Goal: Transaction & Acquisition: Purchase product/service

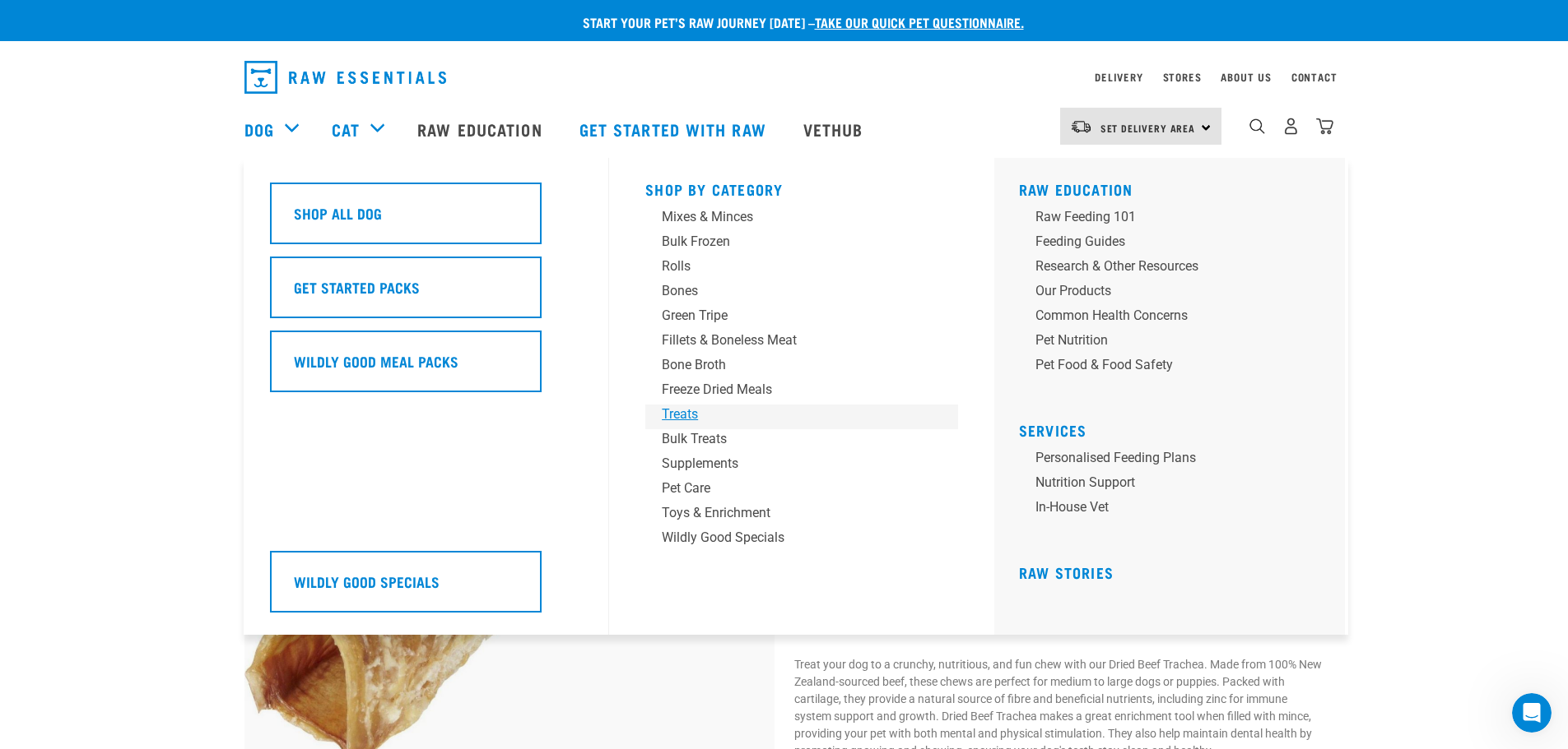
click at [693, 413] on div "Treats" at bounding box center [790, 415] width 256 height 20
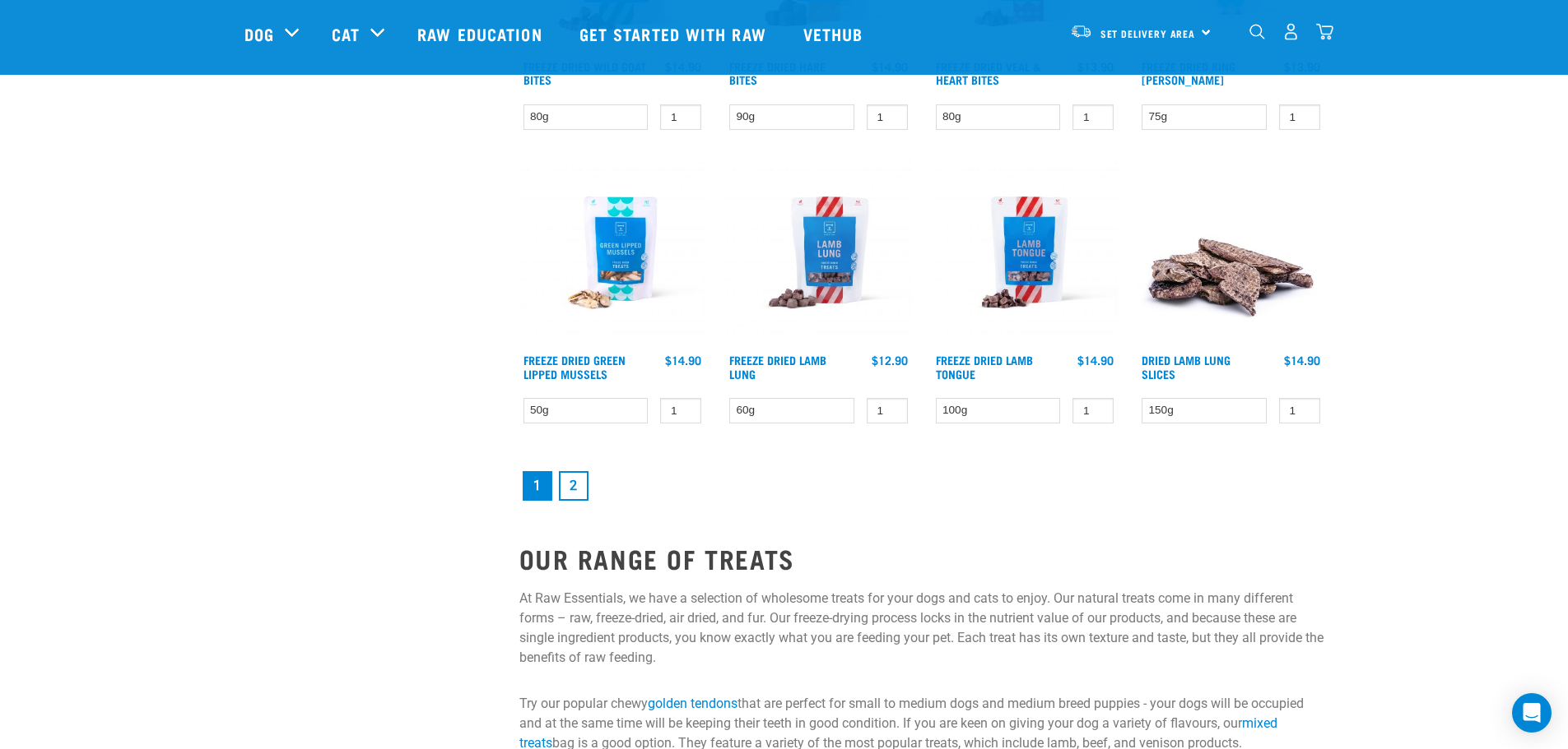
scroll to position [2144, 0]
click at [578, 487] on link "2" at bounding box center [574, 485] width 30 height 30
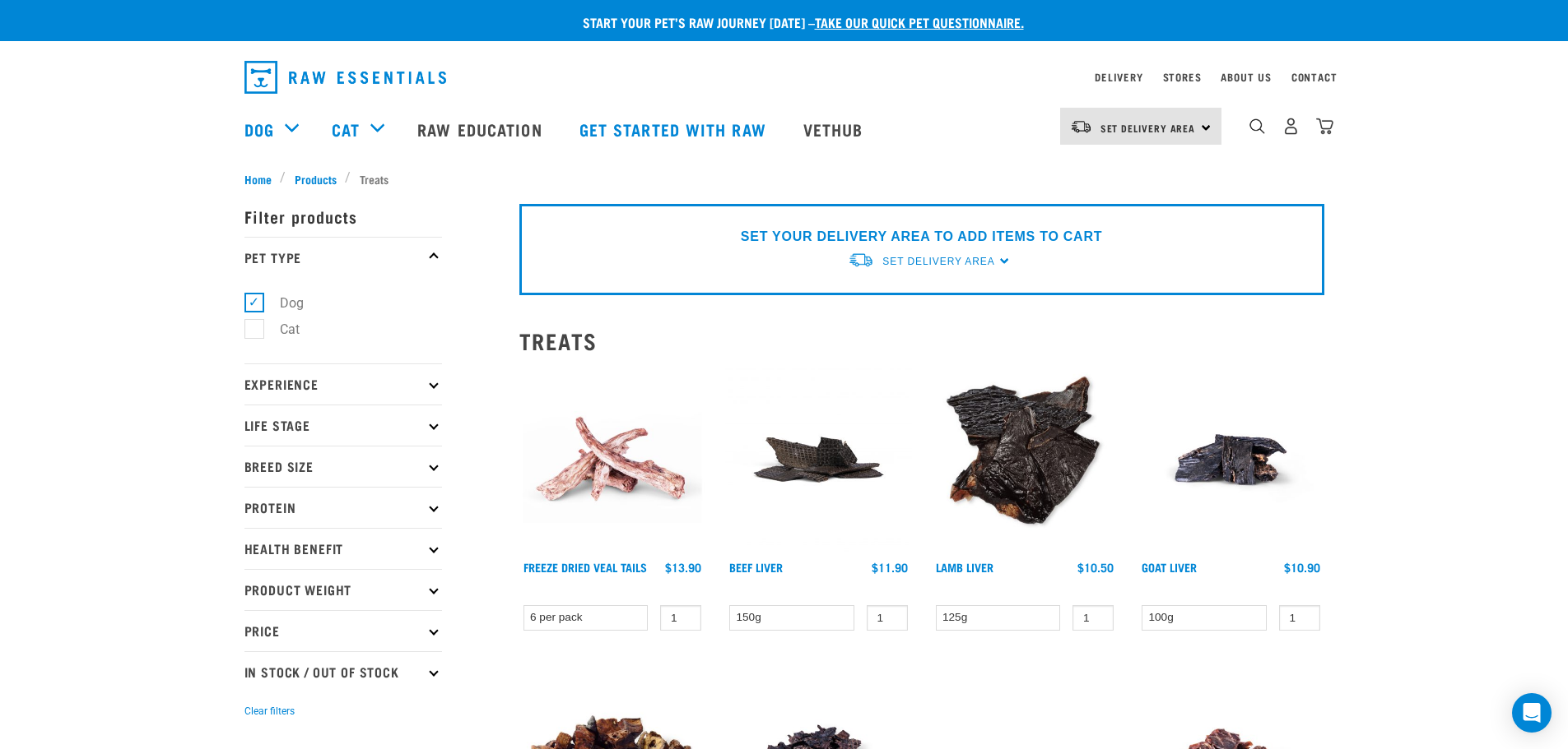
click at [423, 396] on p "Experience" at bounding box center [343, 384] width 198 height 41
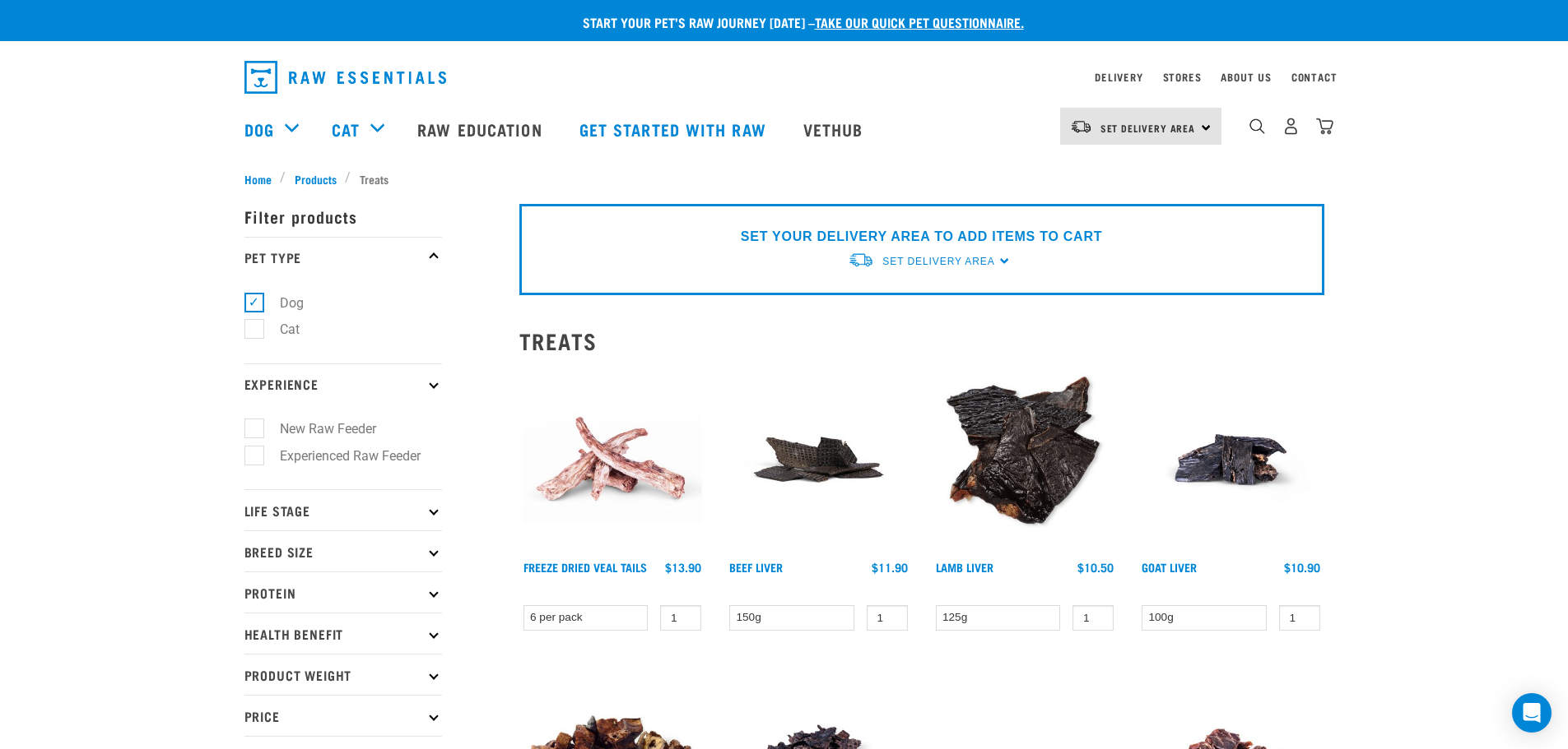
click at [436, 551] on icon at bounding box center [433, 551] width 9 height 9
click at [253, 655] on label "Large Dogs" at bounding box center [303, 650] width 99 height 21
click at [251, 653] on input "Large Dogs" at bounding box center [250, 647] width 11 height 11
checkbox input "true"
click at [414, 519] on p "Life Stage" at bounding box center [343, 510] width 198 height 41
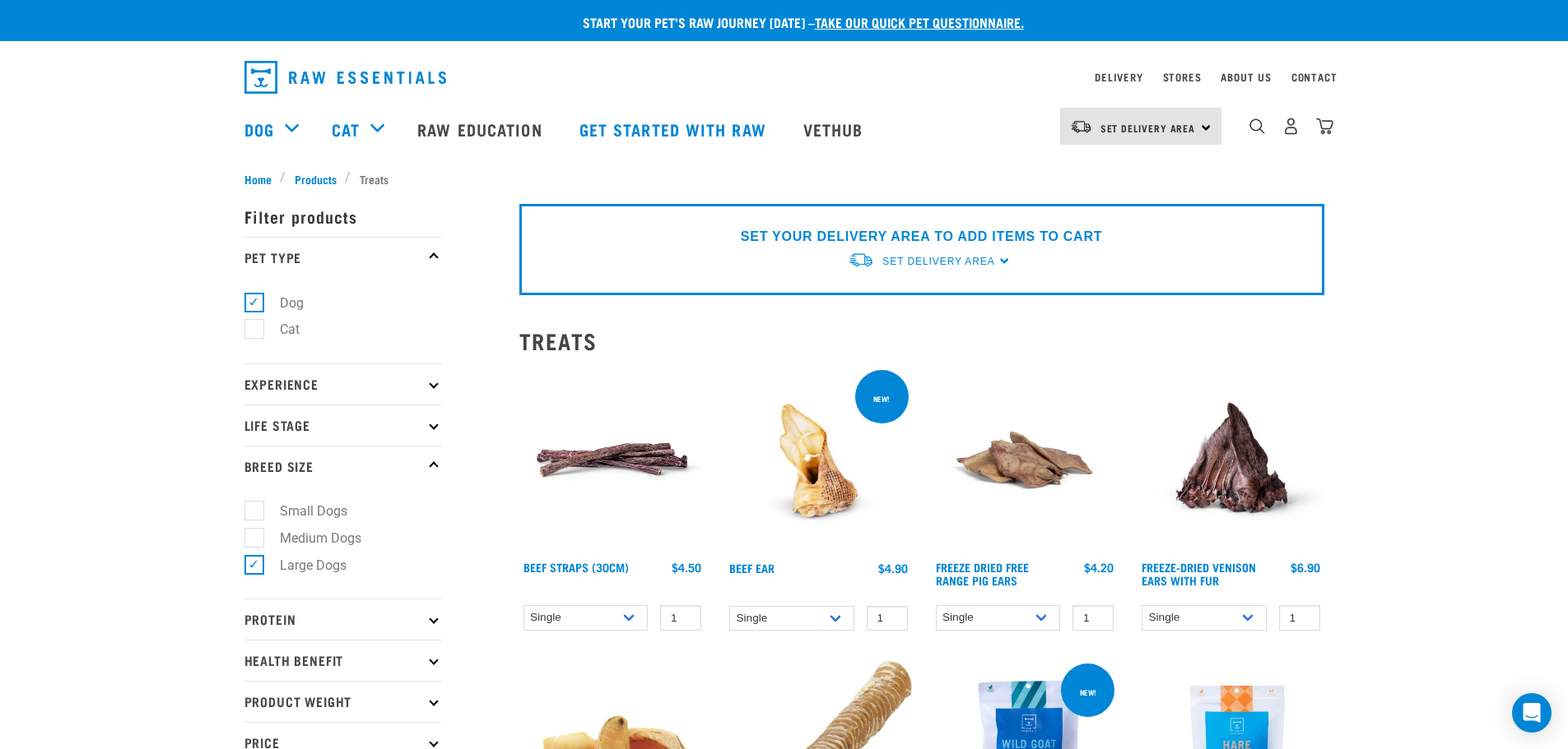
click at [423, 427] on p "Life Stage" at bounding box center [343, 426] width 198 height 41
click at [254, 525] on label "Puppy" at bounding box center [288, 524] width 70 height 21
click at [254, 525] on input "Puppy" at bounding box center [250, 521] width 11 height 11
checkbox input "true"
click at [255, 548] on label "Adult Dog" at bounding box center [298, 551] width 90 height 21
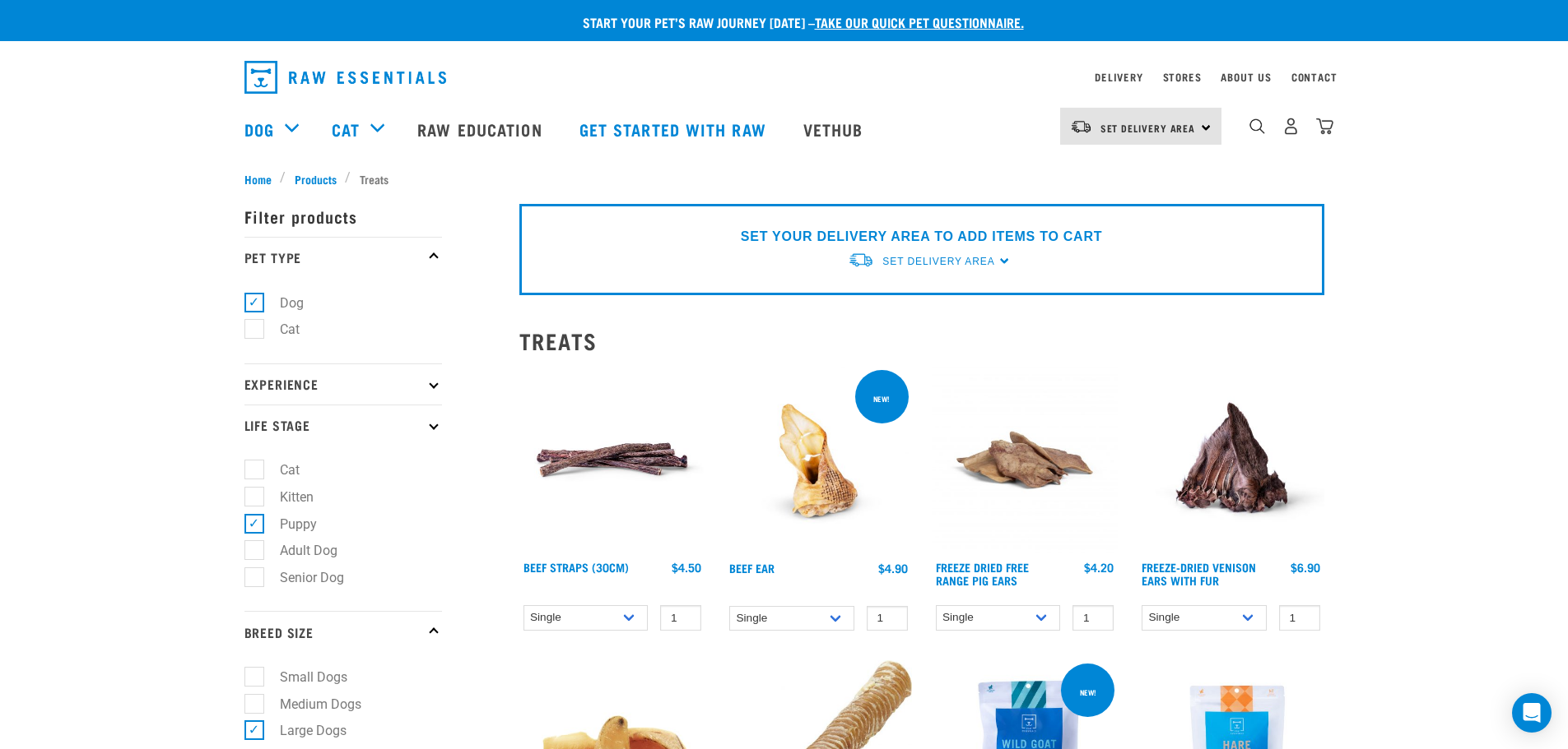
click at [255, 548] on input "Adult Dog" at bounding box center [250, 548] width 11 height 11
checkbox input "true"
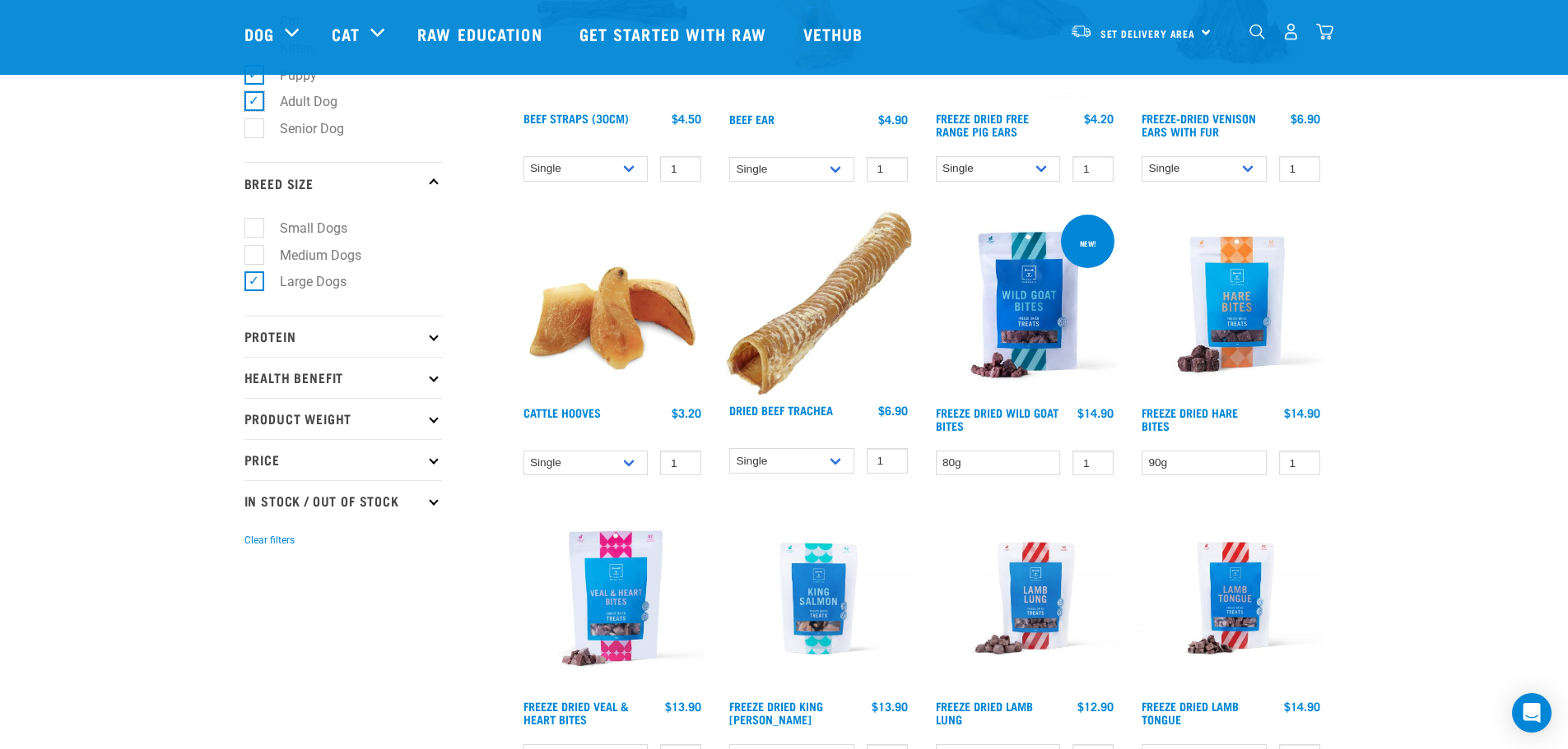
scroll to position [329, 0]
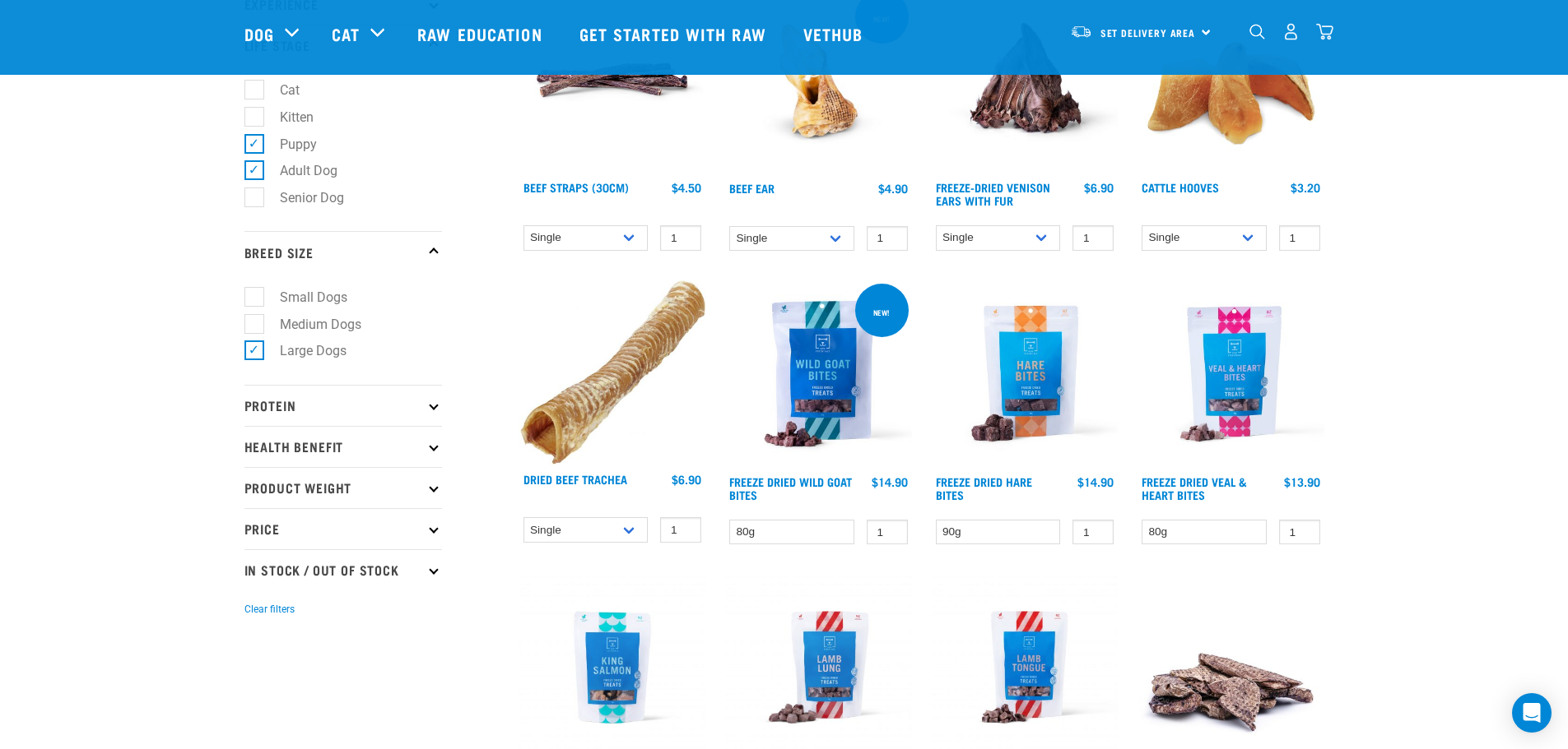
scroll to position [260, 0]
click at [434, 445] on icon at bounding box center [433, 445] width 9 height 9
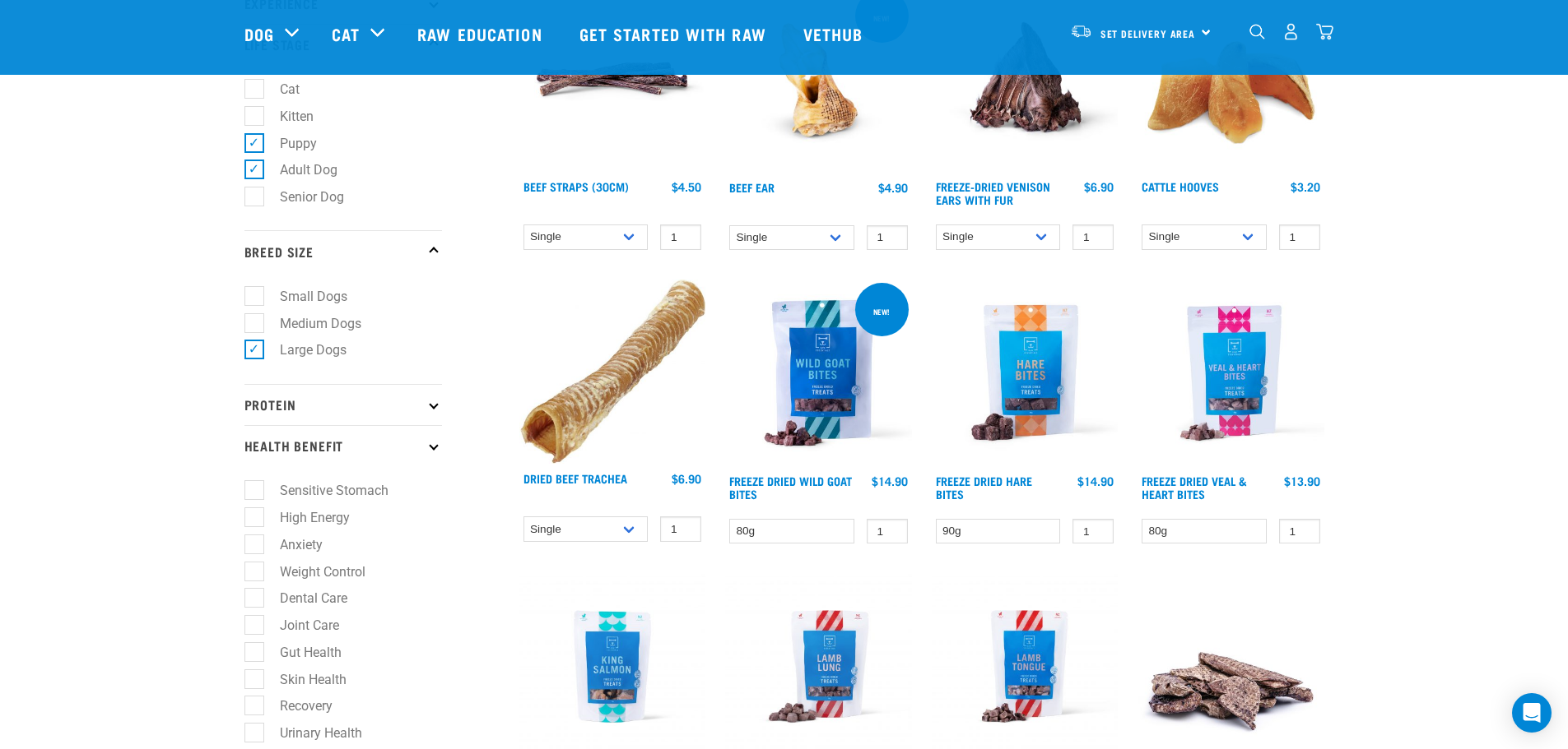
click at [434, 445] on icon at bounding box center [433, 445] width 9 height 9
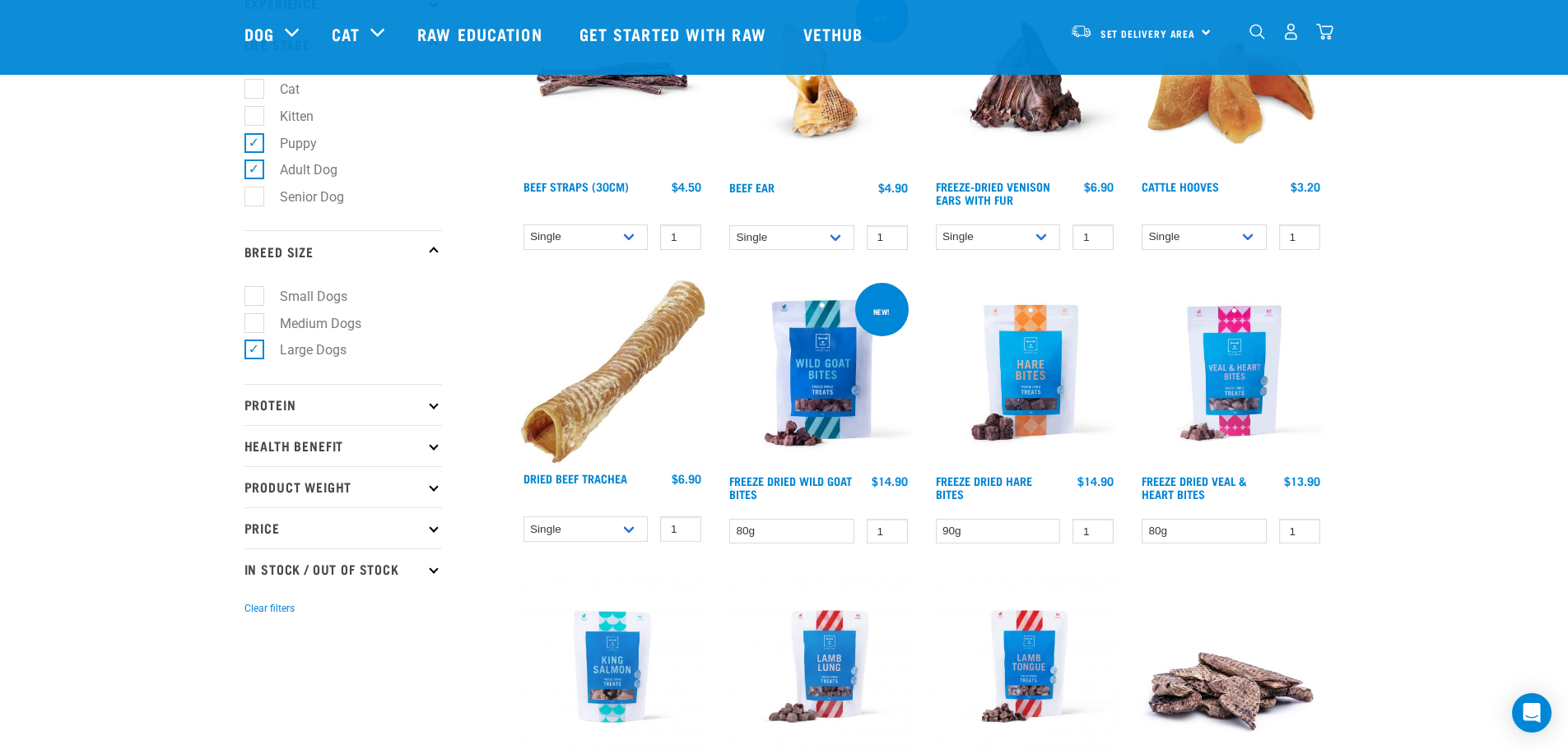
click at [427, 487] on p "Product Weight" at bounding box center [343, 487] width 198 height 41
click at [428, 410] on p "Protein" at bounding box center [343, 405] width 198 height 41
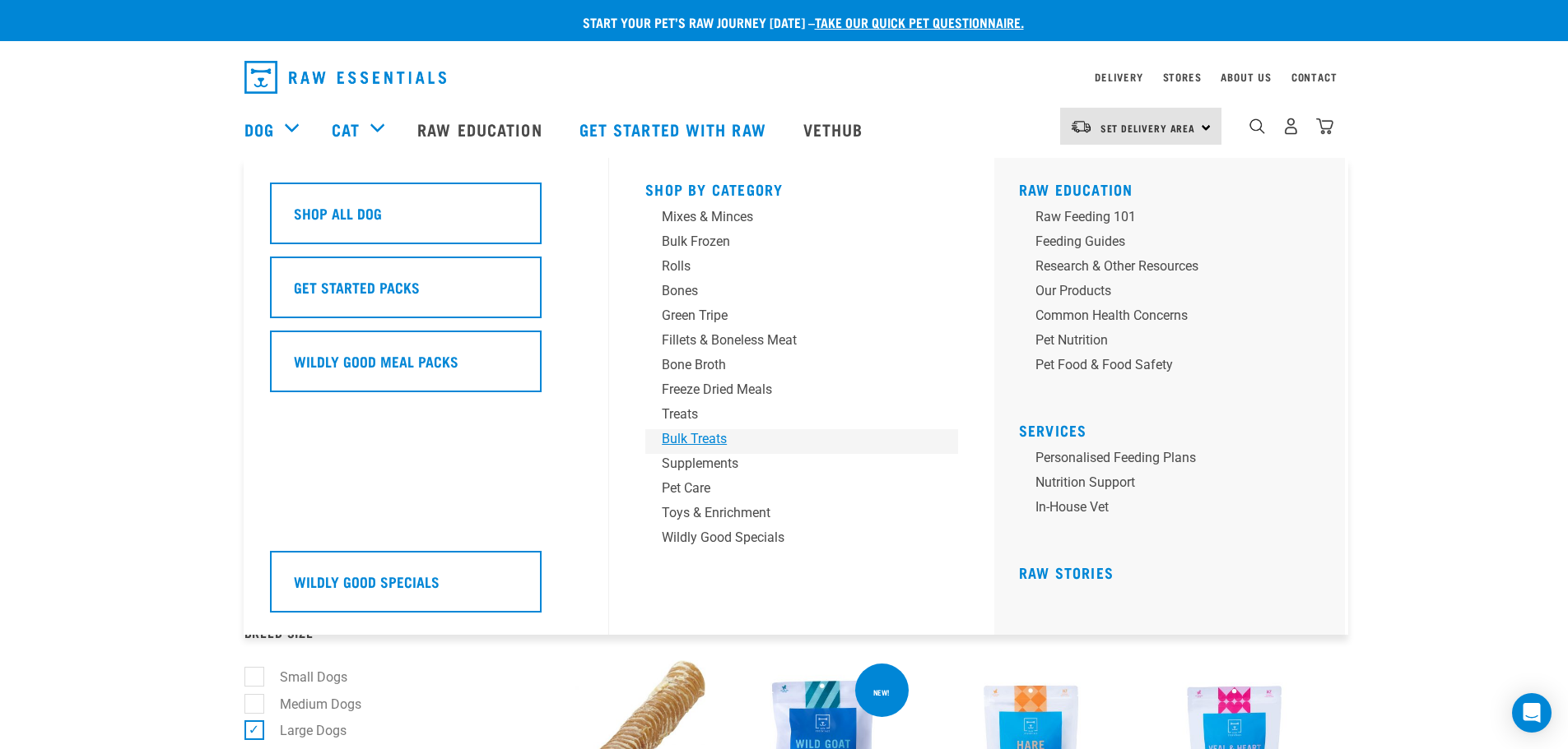
click at [686, 437] on div "Bulk Treats" at bounding box center [790, 439] width 256 height 20
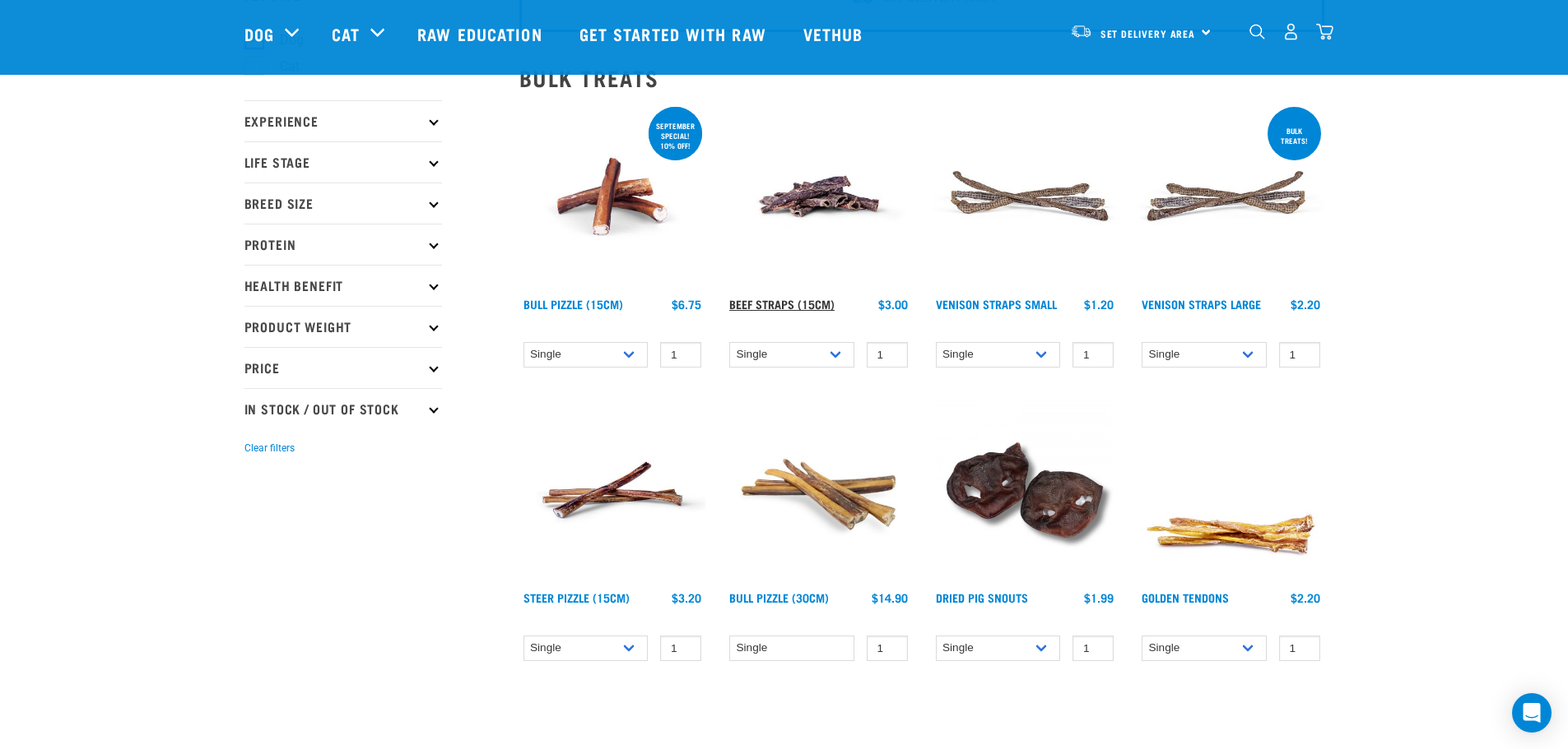
scroll to position [143, 0]
click at [835, 356] on select "Single 6 per pack 25 per pack" at bounding box center [791, 354] width 125 height 26
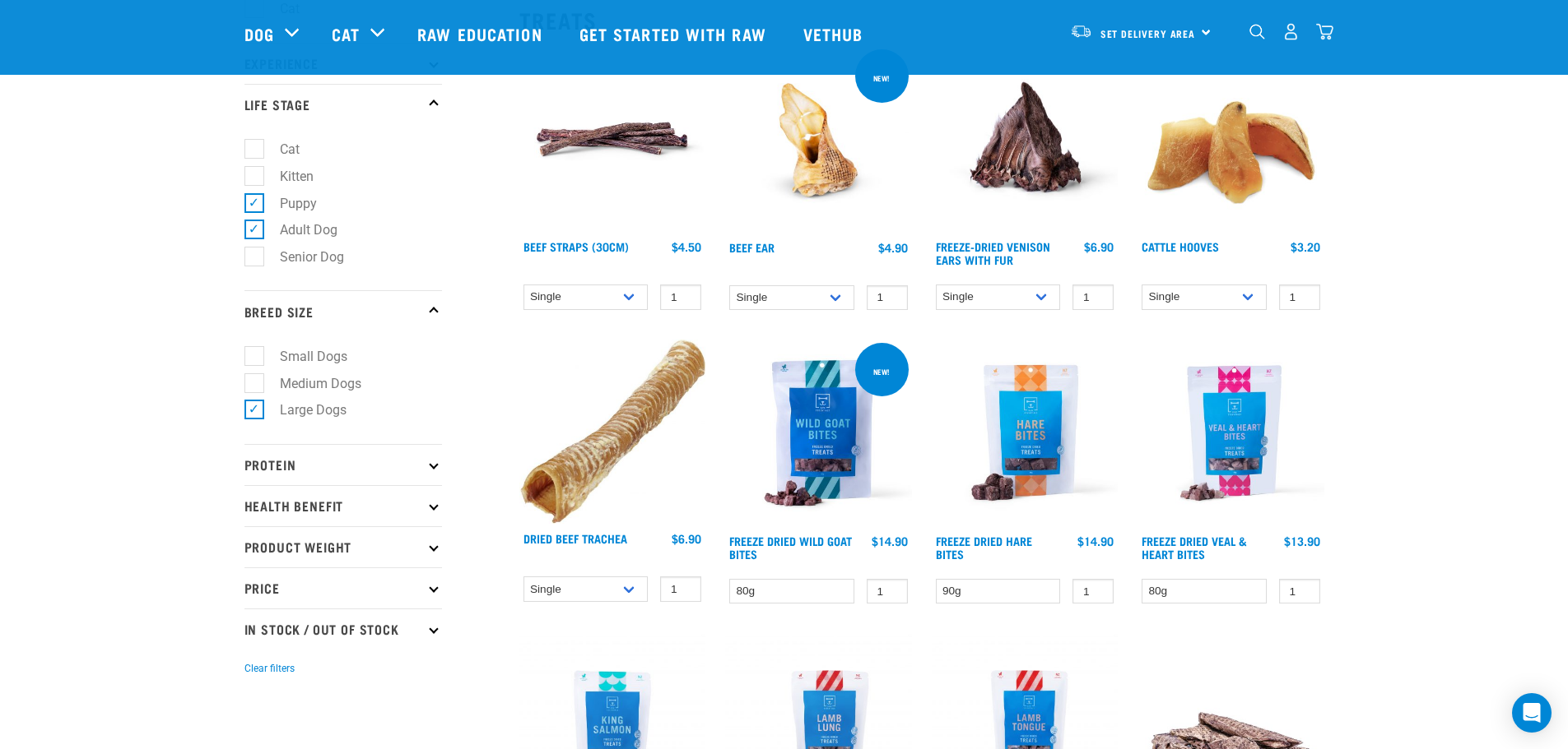
scroll to position [201, 0]
click at [256, 385] on label "Medium Dogs" at bounding box center [310, 383] width 114 height 21
click at [255, 385] on input "Medium Dogs" at bounding box center [250, 379] width 11 height 11
checkbox input "true"
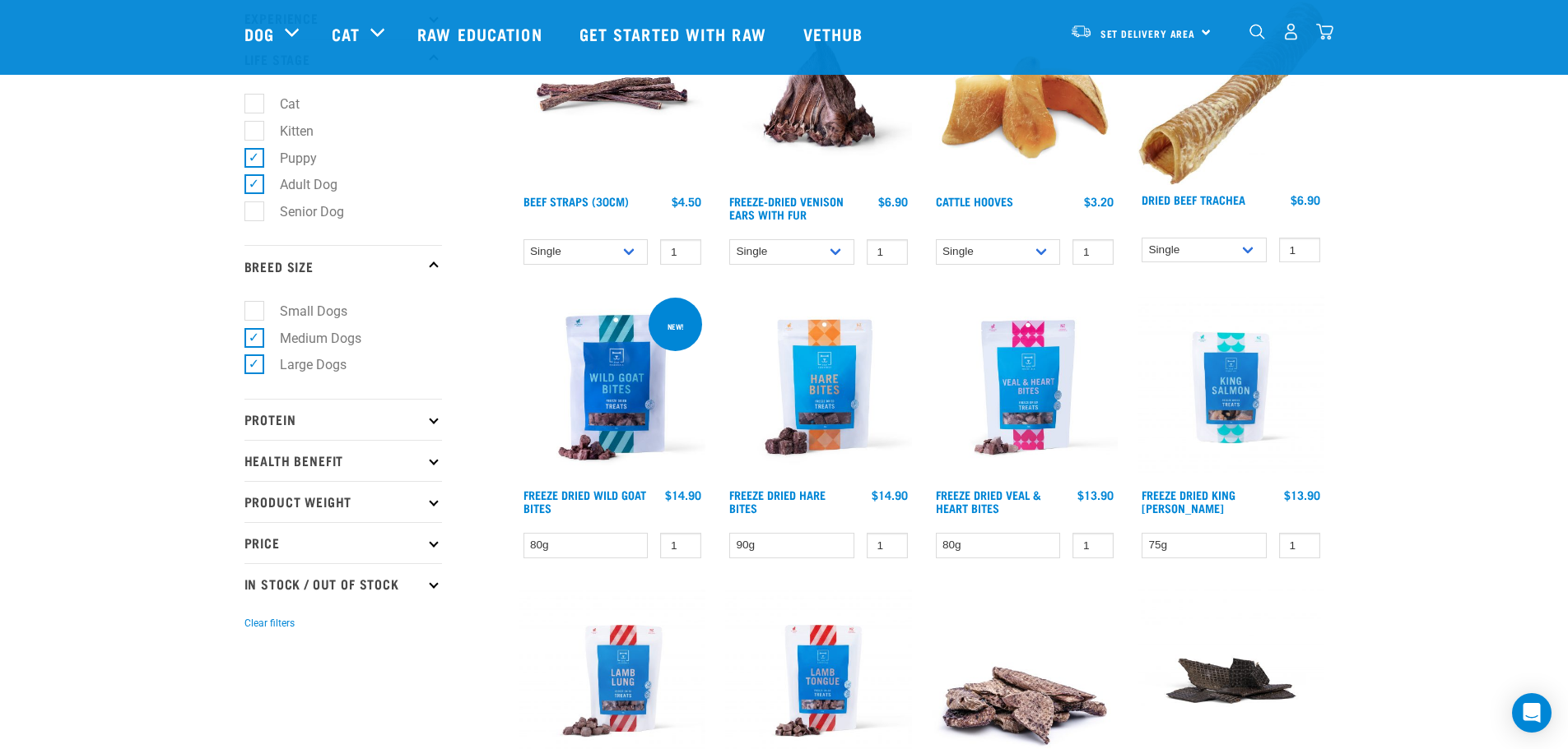
scroll to position [247, 0]
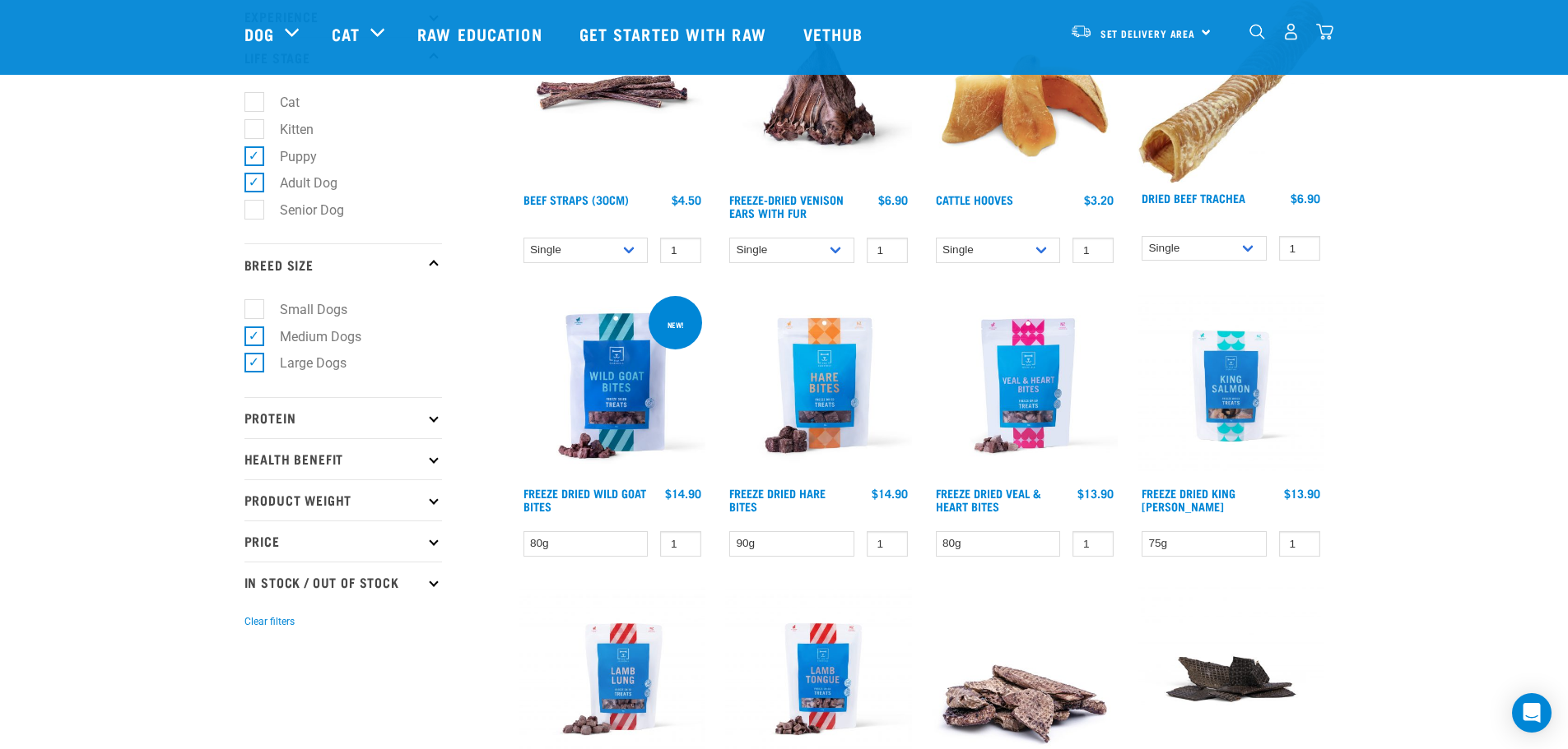
click at [431, 412] on p "Protein" at bounding box center [343, 418] width 198 height 41
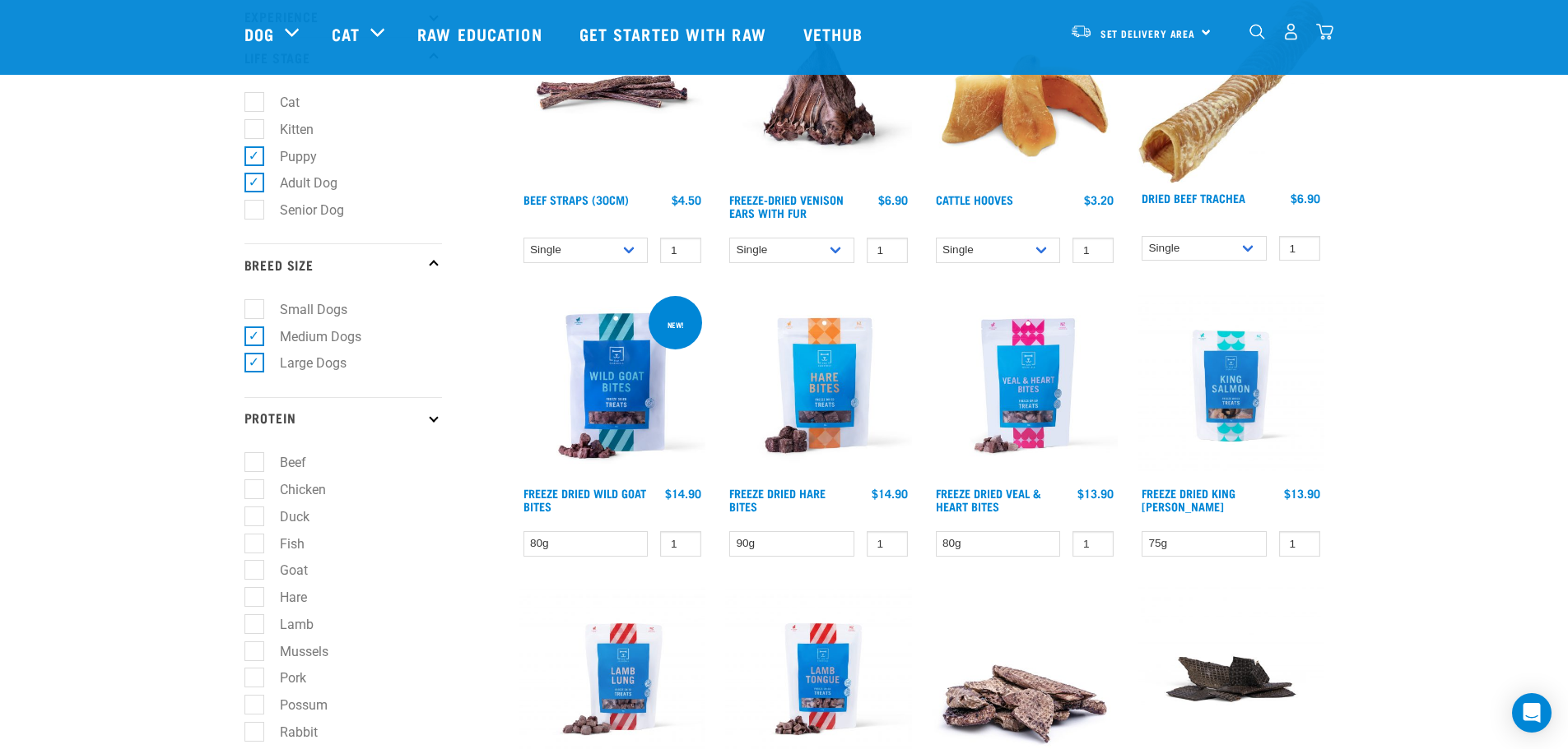
click at [431, 412] on p "Protein" at bounding box center [343, 418] width 198 height 41
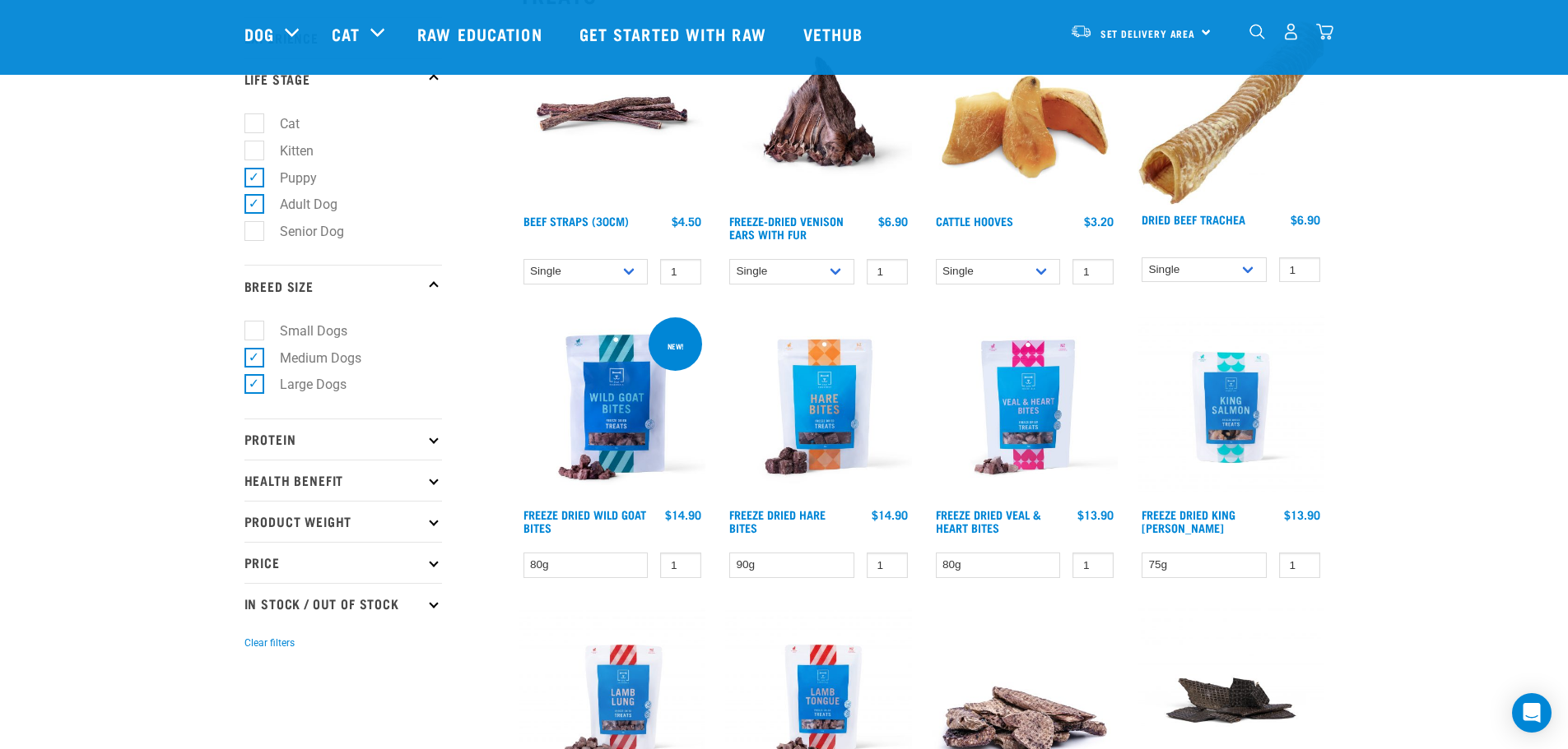
scroll to position [225, 0]
click at [258, 229] on label "Senior Dog" at bounding box center [301, 232] width 97 height 21
click at [255, 229] on input "Senior Dog" at bounding box center [250, 230] width 11 height 11
checkbox input "true"
click at [253, 327] on label "Small Dogs" at bounding box center [303, 332] width 100 height 21
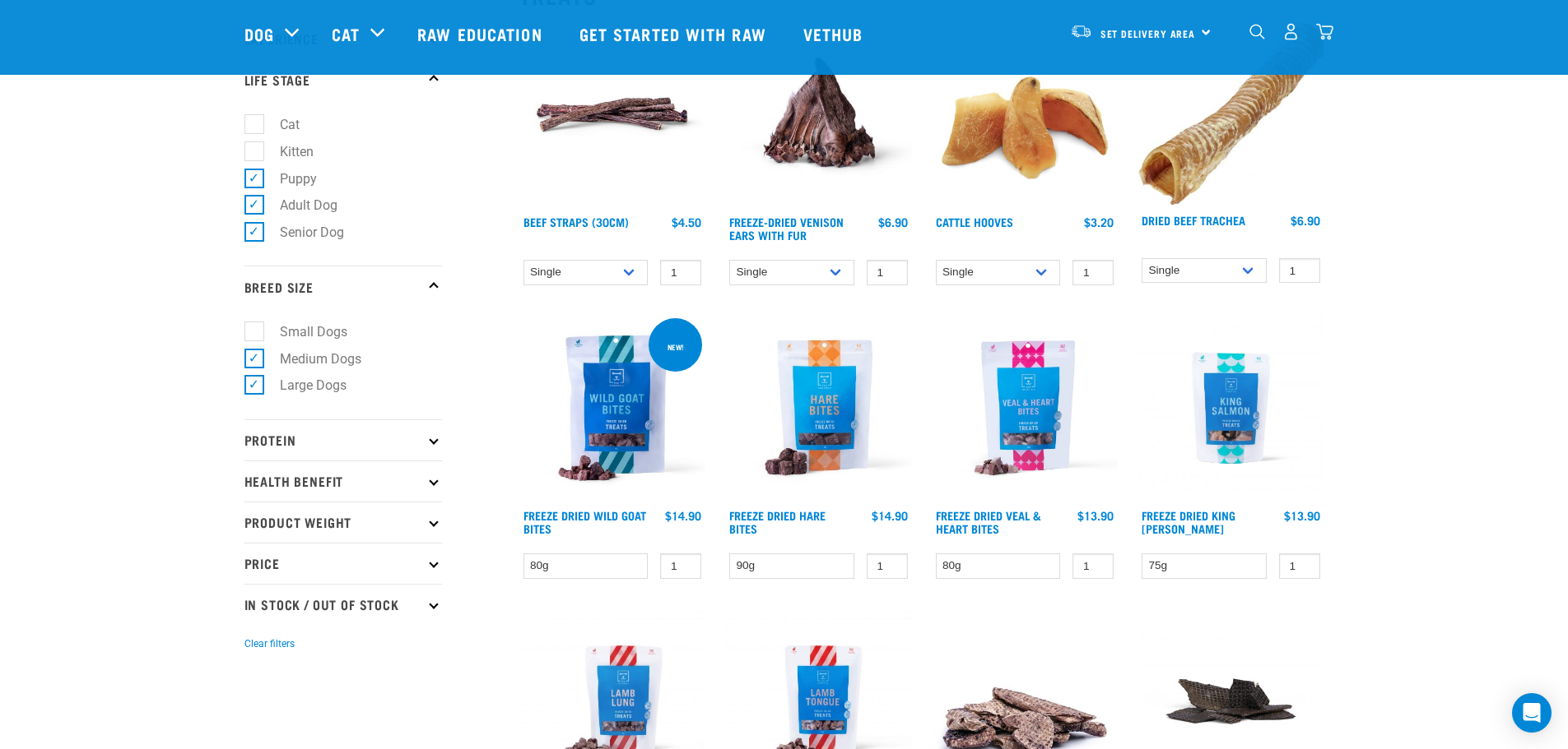
click at [251, 327] on input "Small Dogs" at bounding box center [250, 328] width 11 height 11
checkbox input "true"
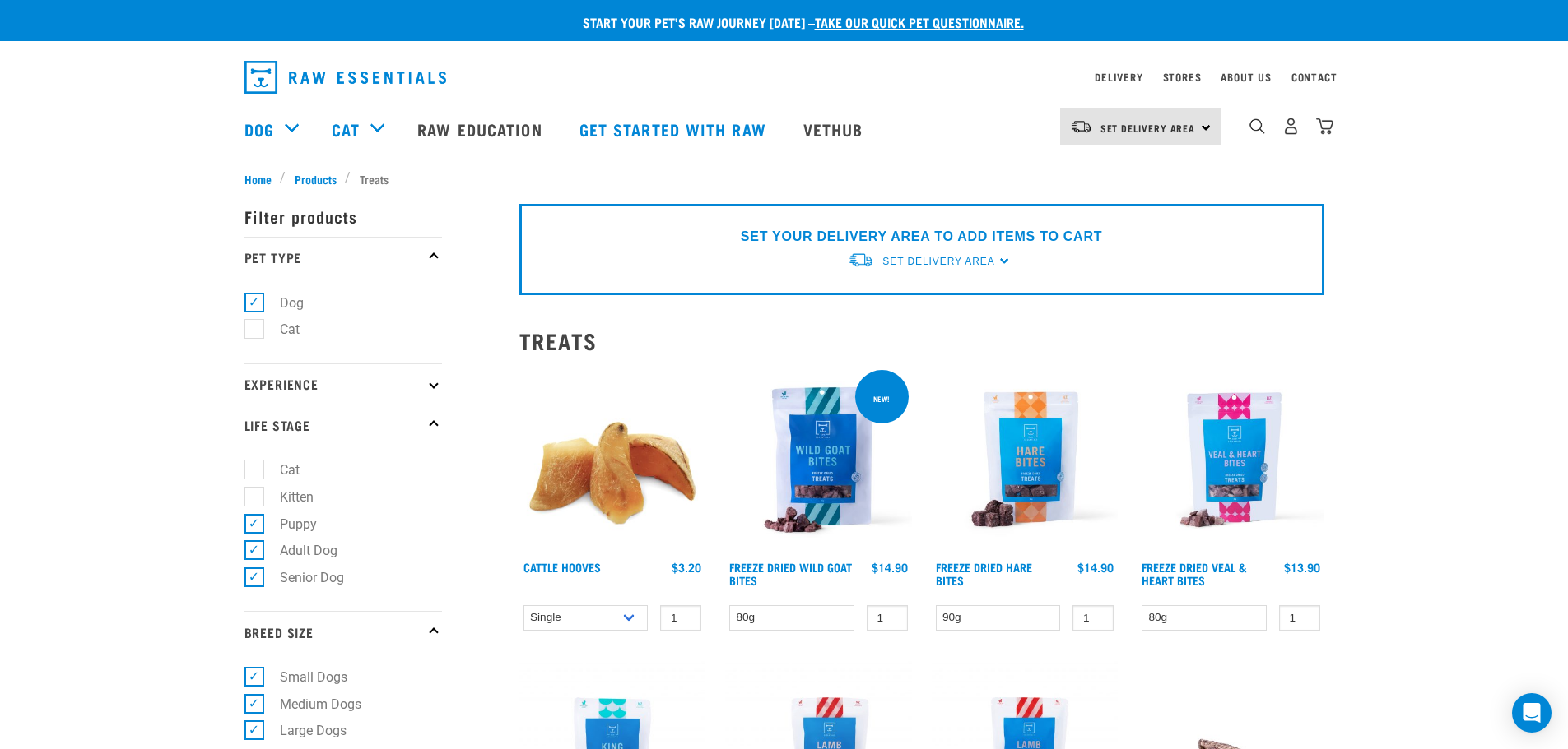
click at [258, 532] on label "Puppy" at bounding box center [288, 524] width 70 height 21
click at [255, 527] on input "Puppy" at bounding box center [250, 521] width 11 height 11
checkbox input "false"
click at [257, 549] on label "Adult Dog" at bounding box center [298, 551] width 90 height 21
click at [255, 549] on input "Adult Dog" at bounding box center [250, 548] width 11 height 11
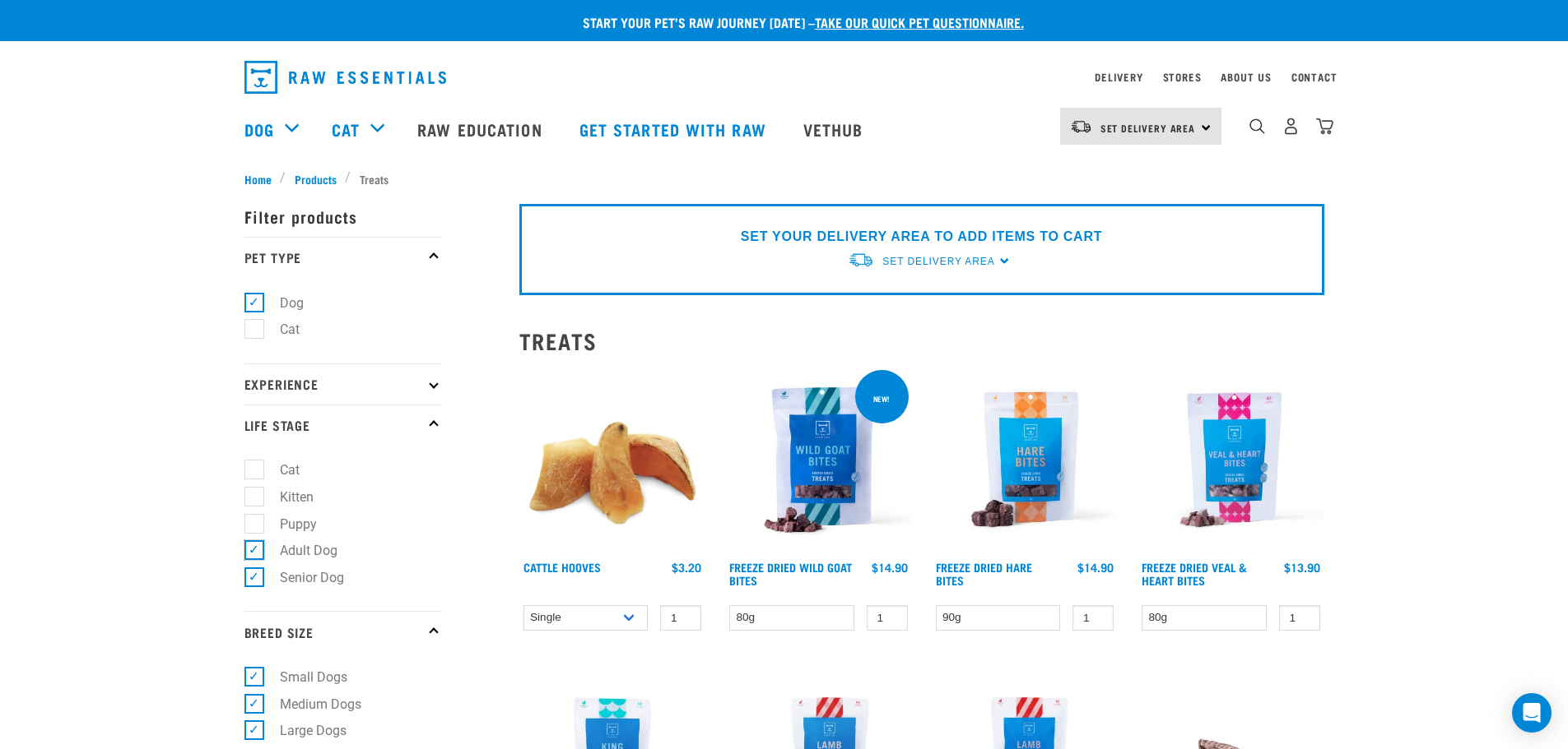
checkbox input "false"
click at [256, 576] on label "Senior Dog" at bounding box center [301, 578] width 97 height 21
click at [255, 576] on input "Senior Dog" at bounding box center [250, 575] width 11 height 11
checkbox input "false"
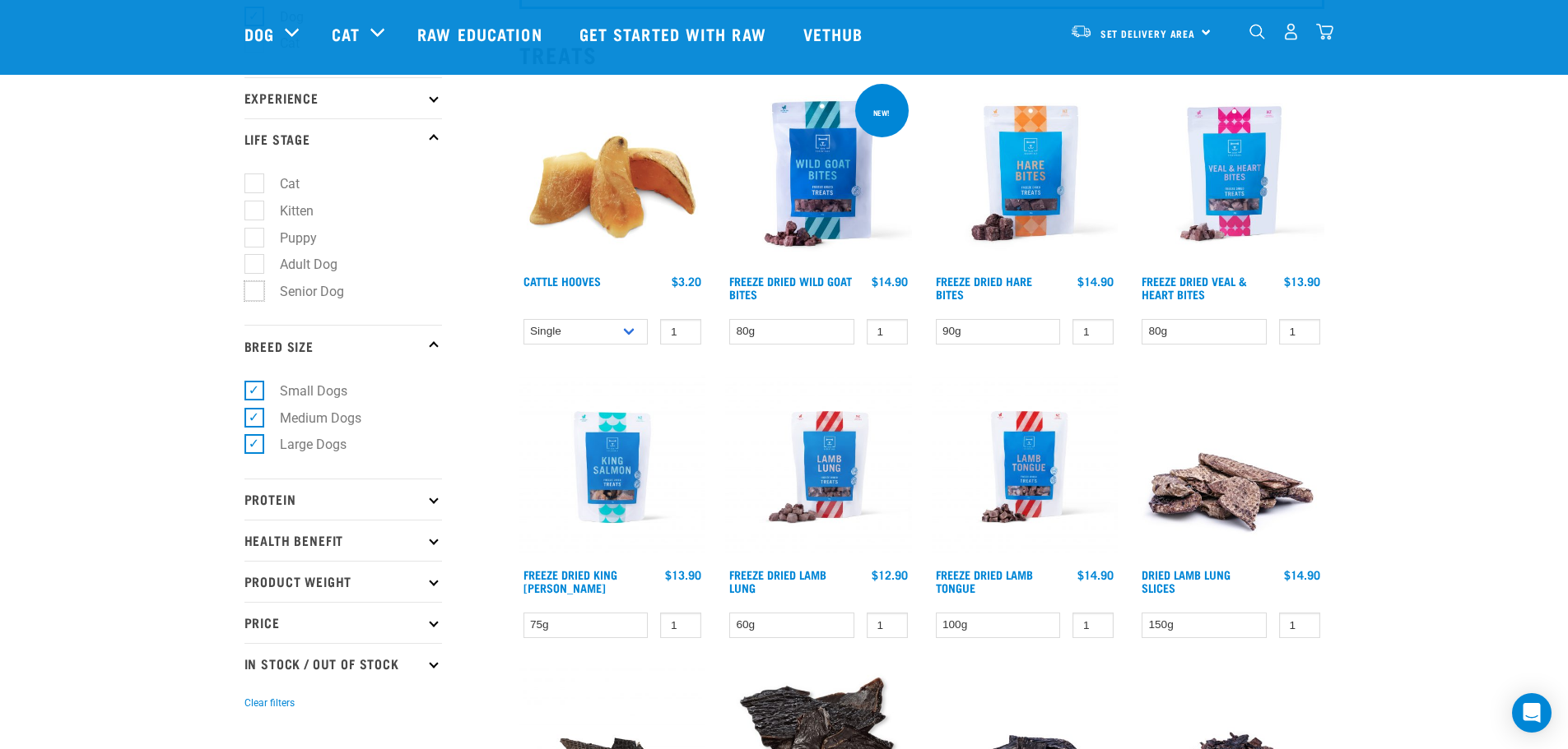
scroll to position [184, 0]
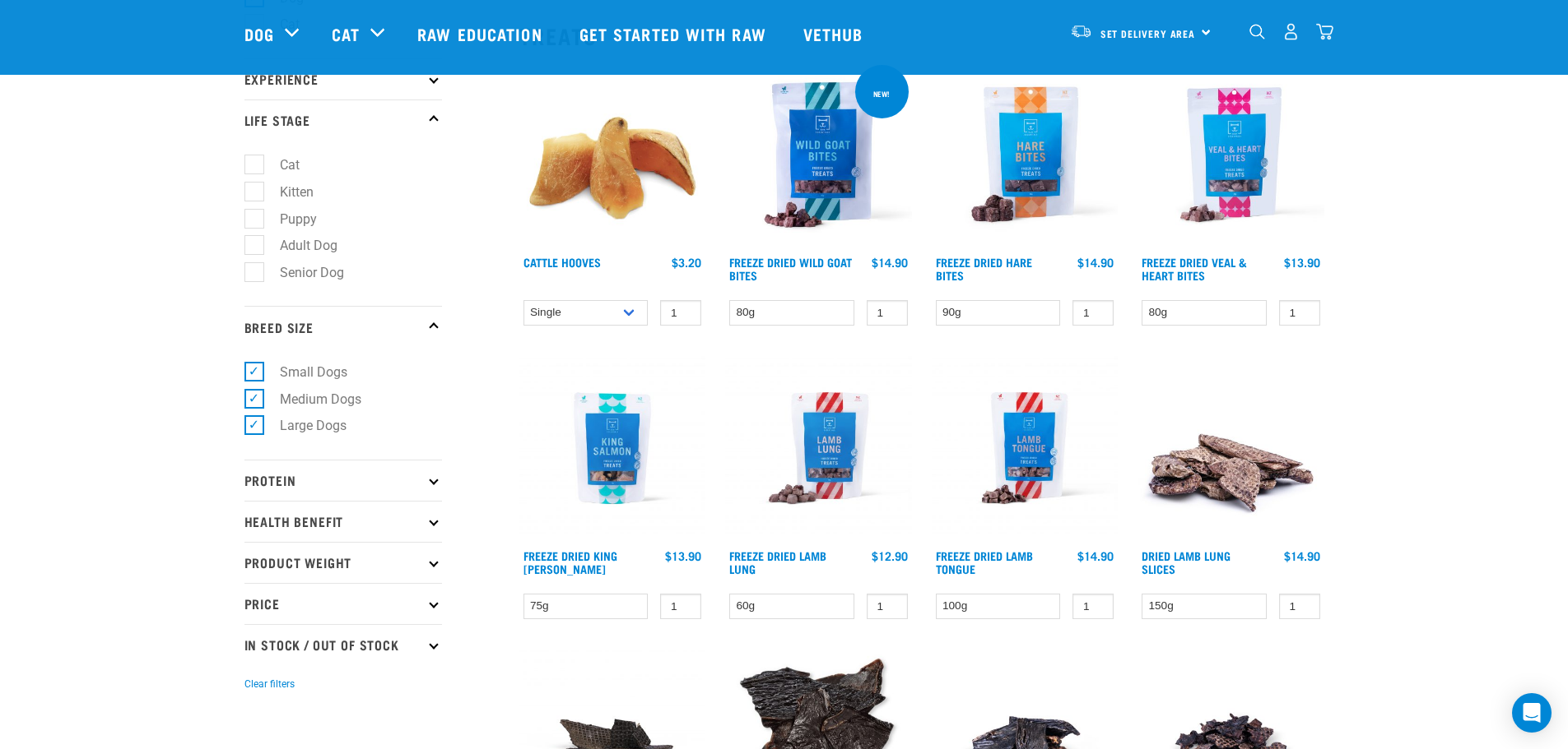
click at [261, 371] on label "Small Dogs" at bounding box center [303, 372] width 100 height 21
click at [255, 371] on input "Small Dogs" at bounding box center [250, 369] width 11 height 11
checkbox input "false"
click at [258, 401] on label "Medium Dogs" at bounding box center [310, 399] width 114 height 21
click at [255, 401] on input "Medium Dogs" at bounding box center [250, 396] width 11 height 11
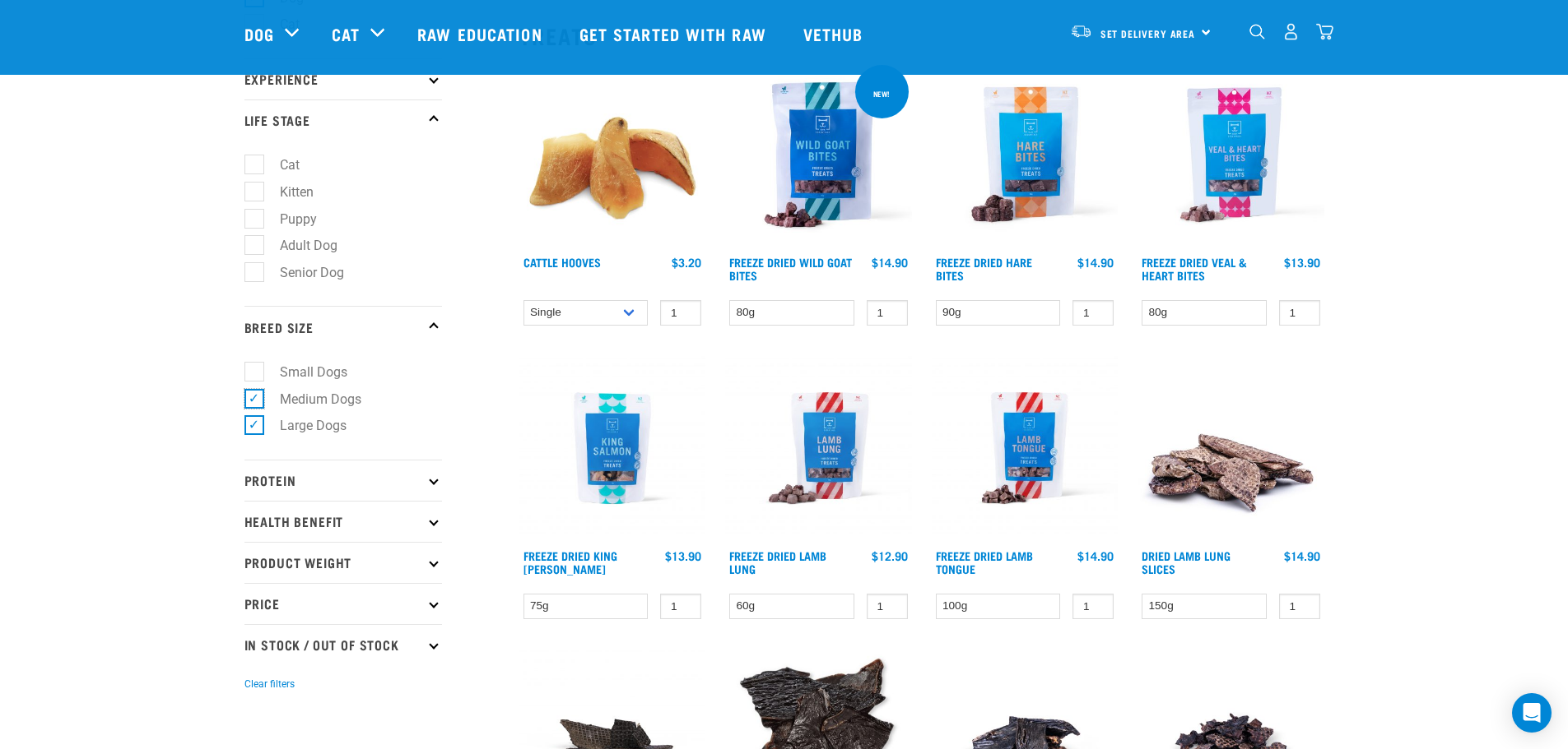
checkbox input "false"
click at [253, 424] on label "Large Dogs" at bounding box center [303, 425] width 99 height 21
click at [253, 424] on input "Large Dogs" at bounding box center [250, 422] width 11 height 11
checkbox input "false"
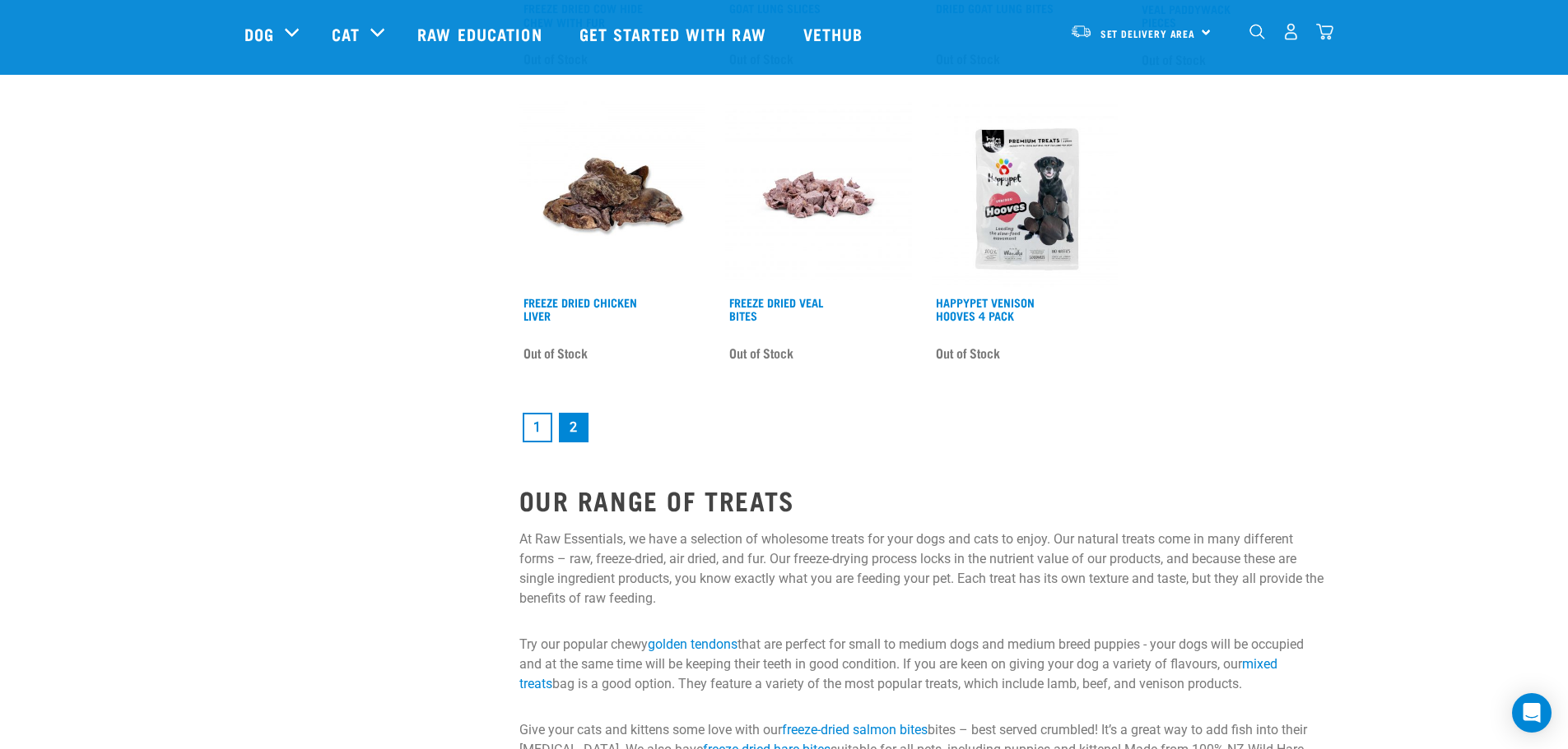
scroll to position [2213, 0]
click at [531, 427] on link "1" at bounding box center [538, 427] width 30 height 30
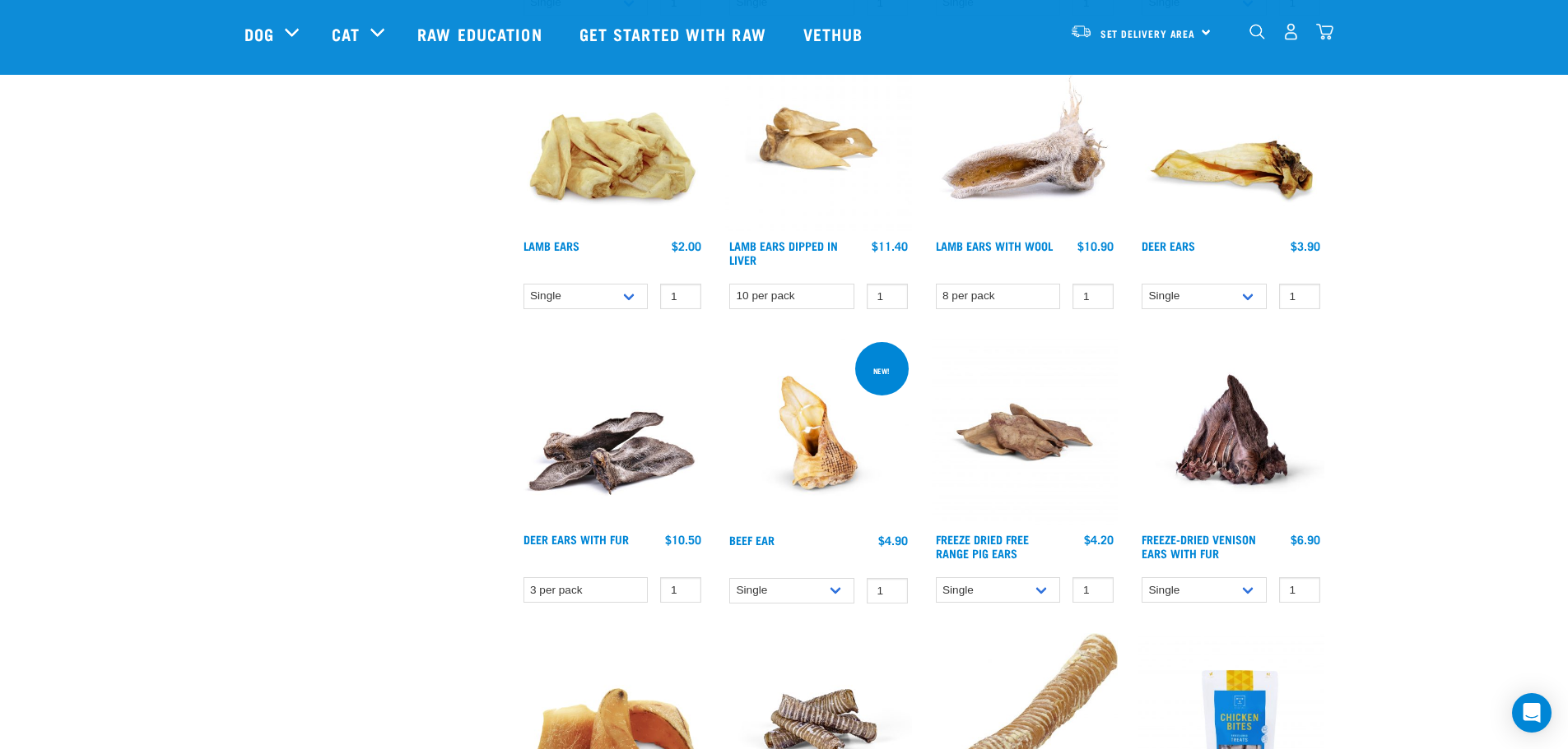
scroll to position [1083, 0]
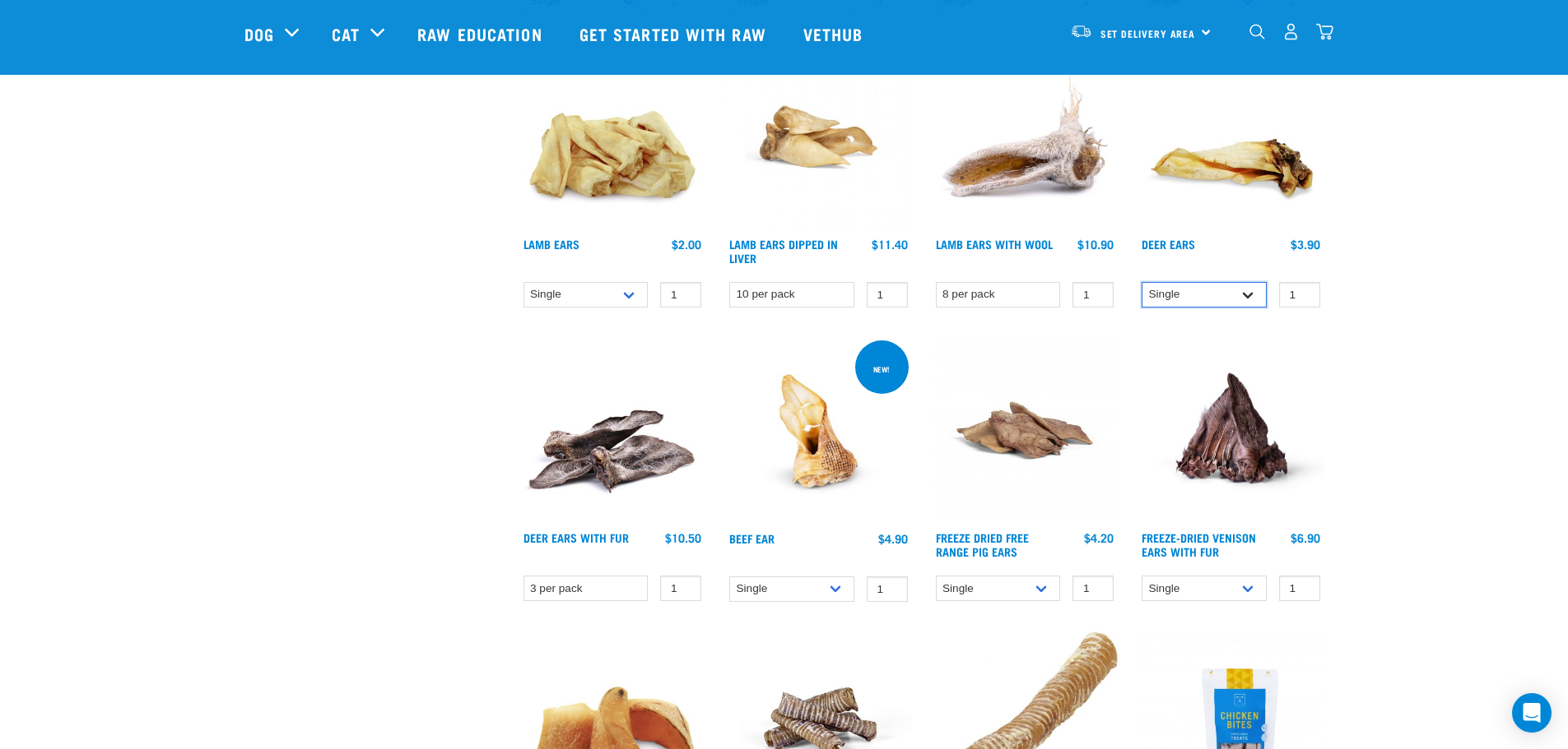
click at [1249, 294] on select "Single 3 per pack 10 per pack" at bounding box center [1203, 294] width 125 height 26
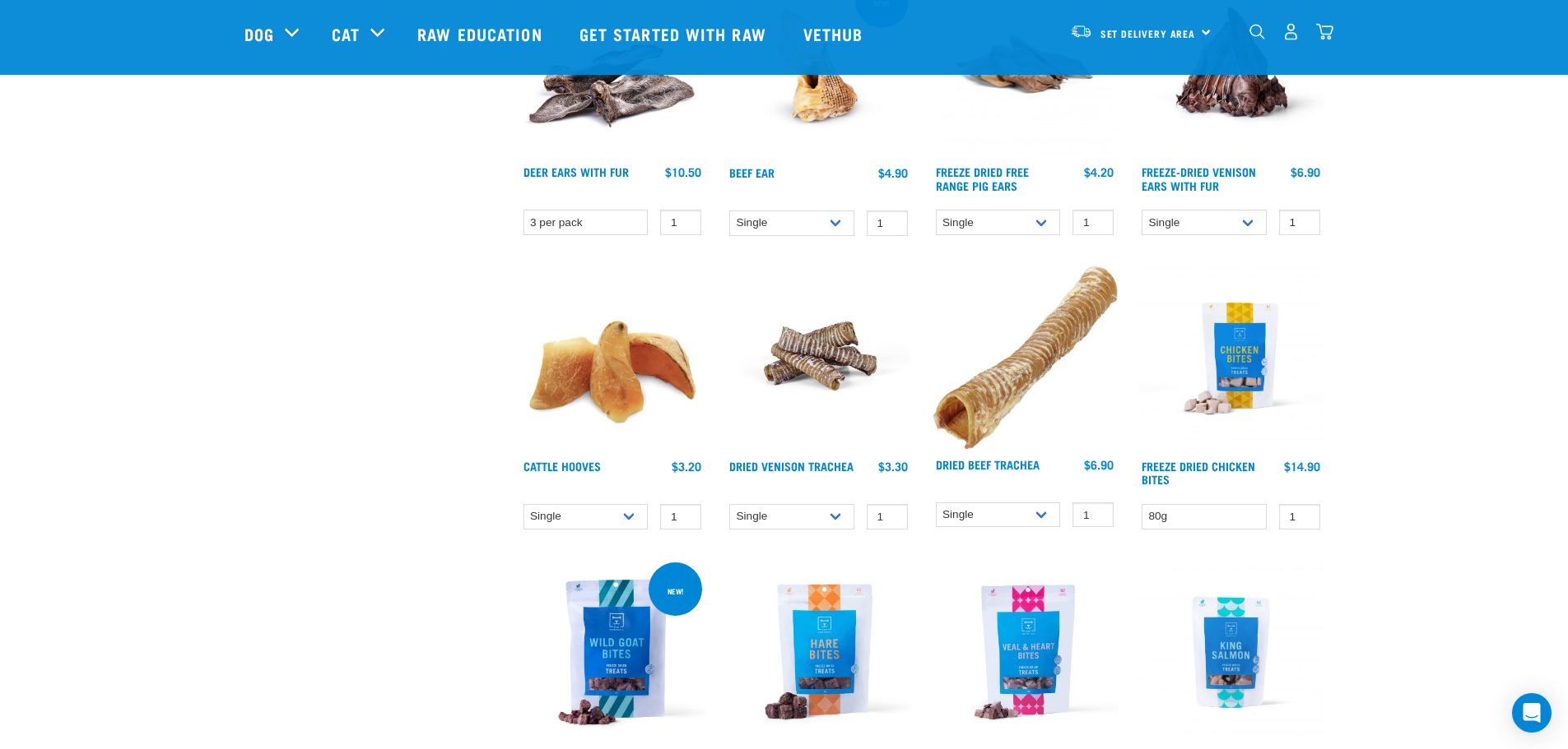
scroll to position [1446, 0]
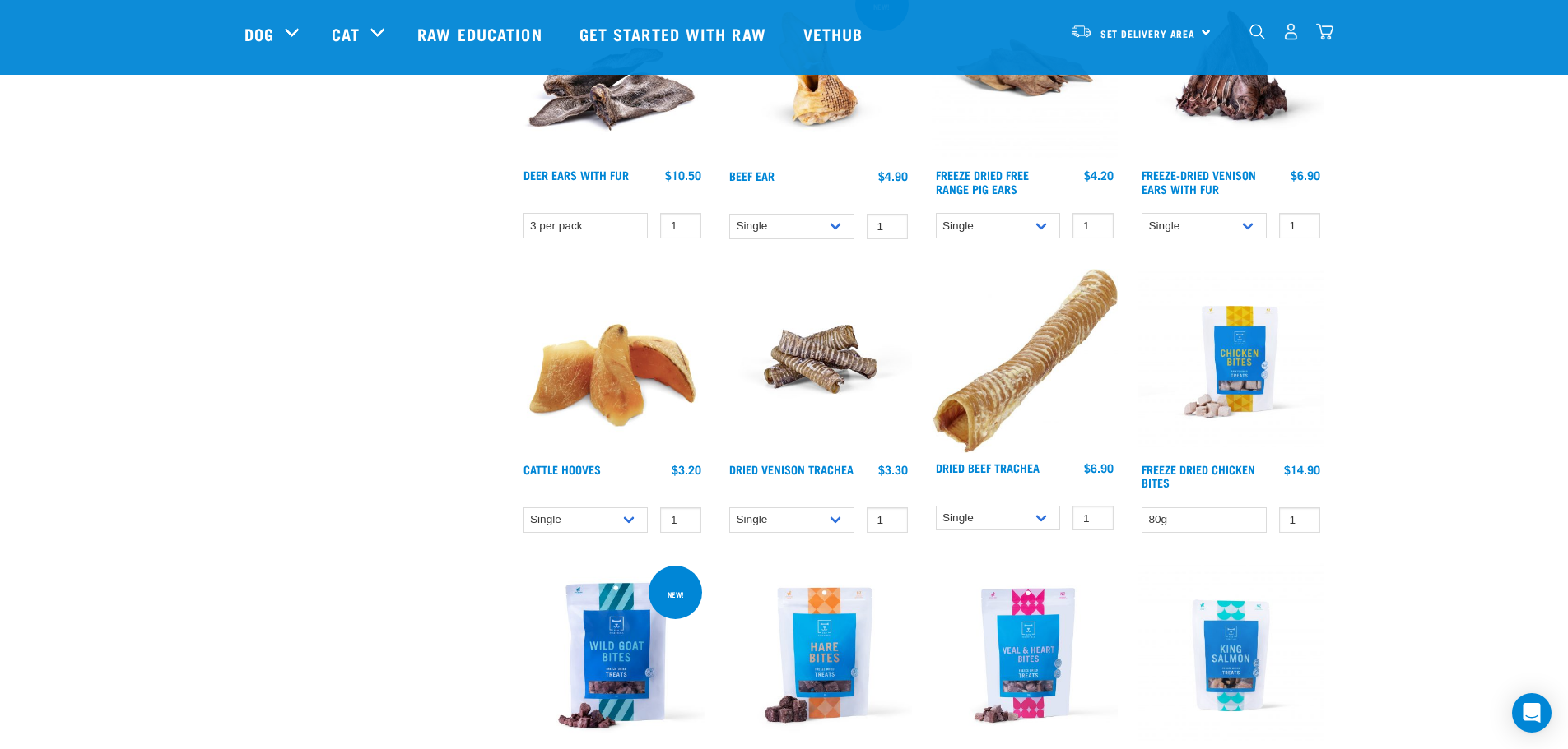
click at [1069, 391] on img at bounding box center [1025, 360] width 187 height 184
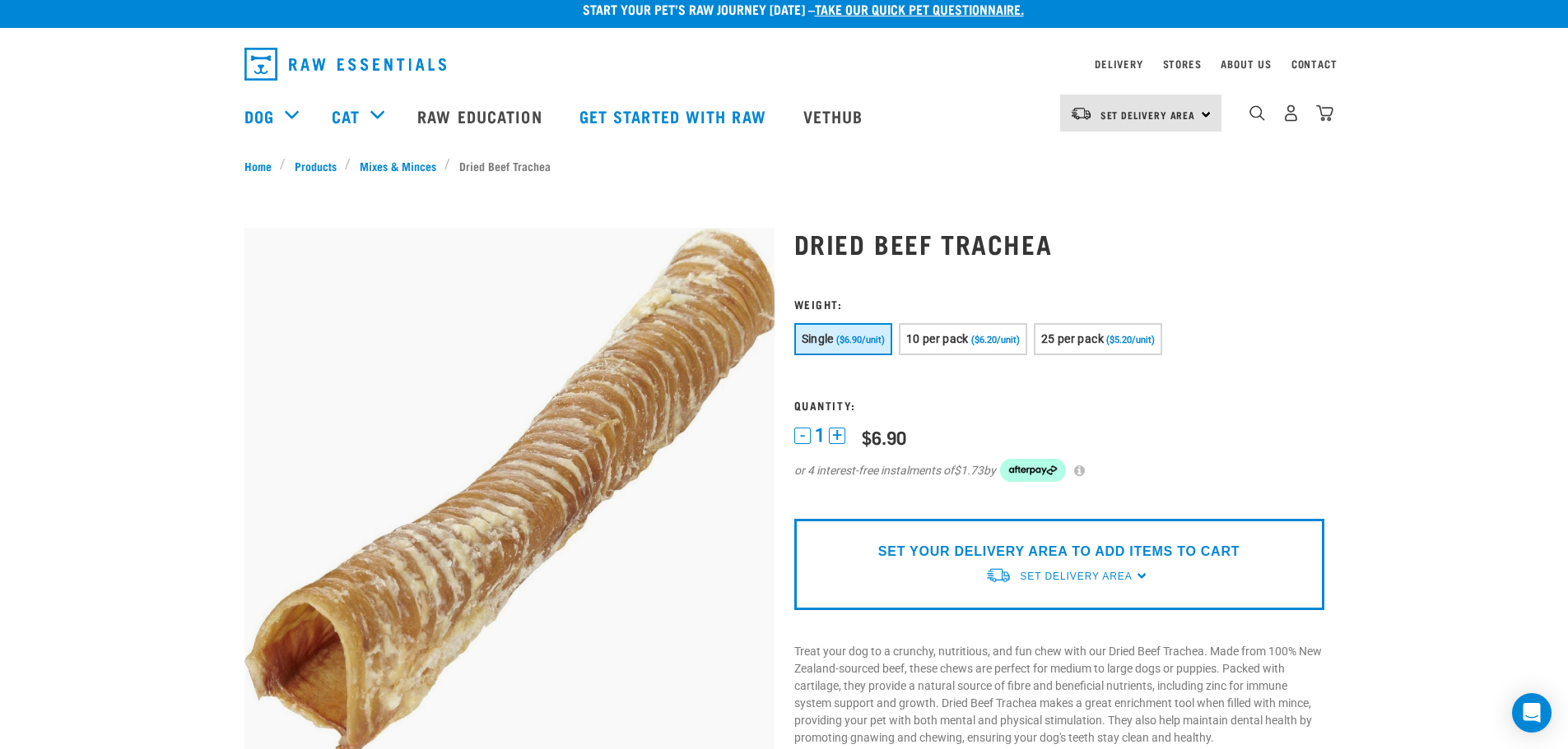
scroll to position [12, 0]
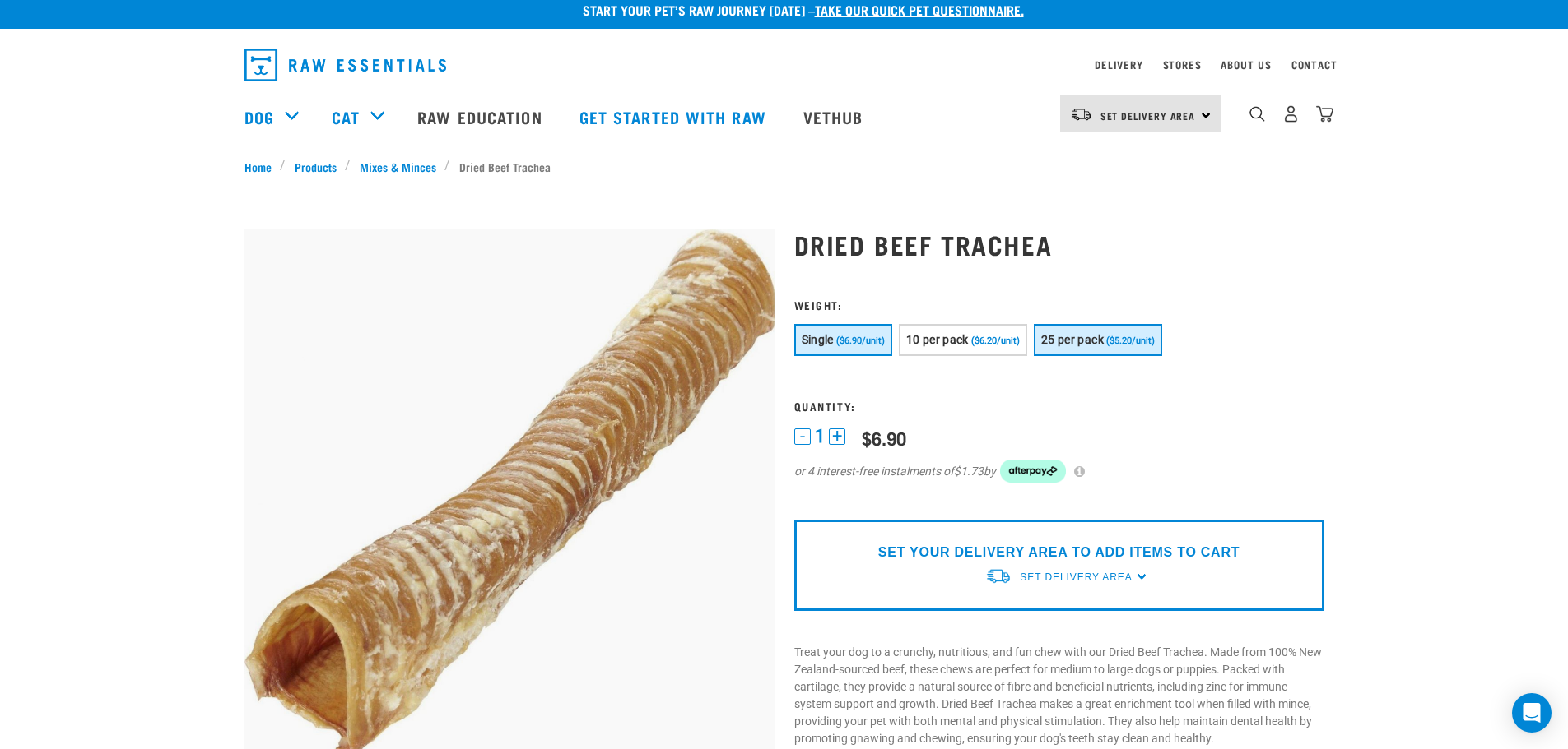
click at [1108, 332] on button "25 per pack ($5.20/unit)" at bounding box center [1097, 340] width 128 height 32
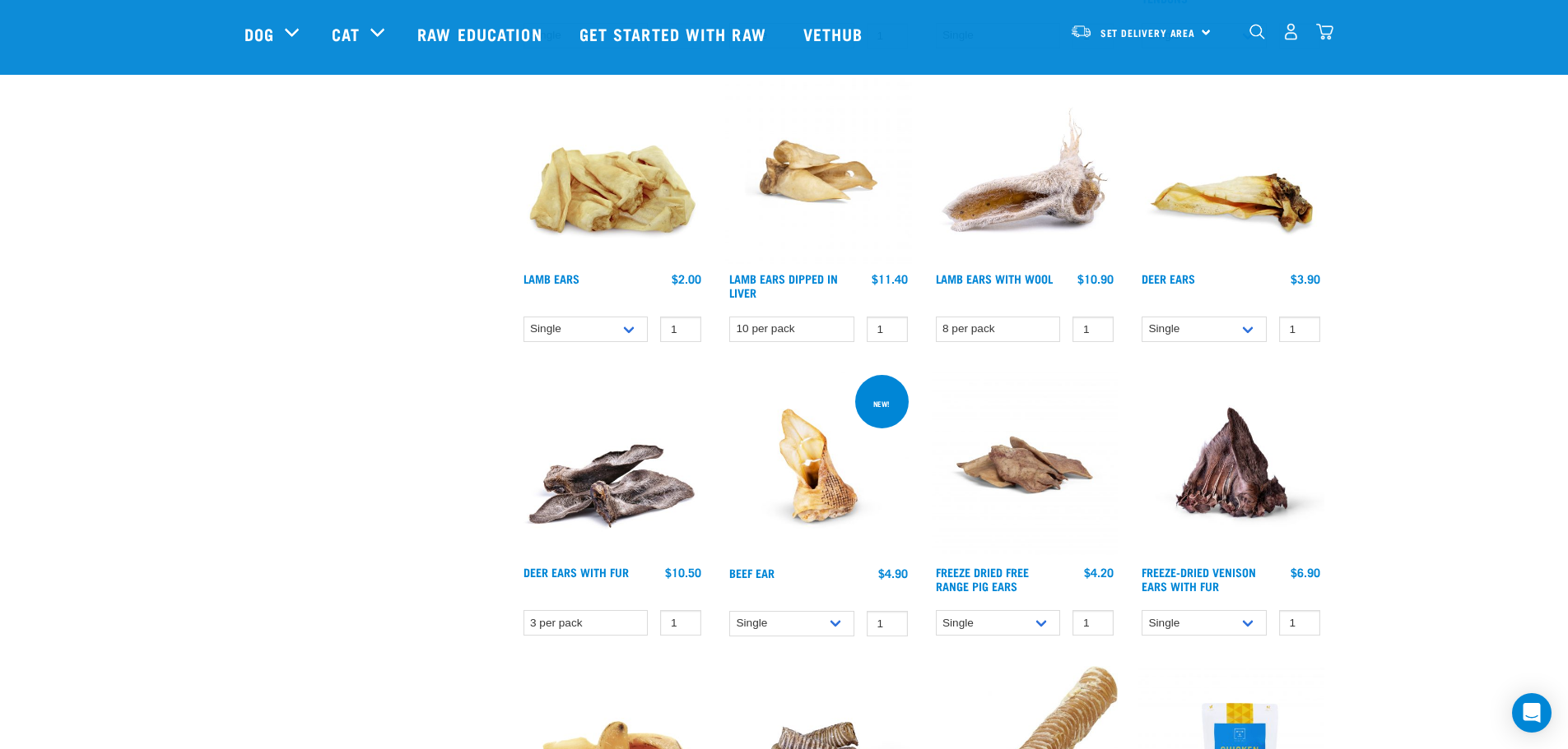
scroll to position [1047, 0]
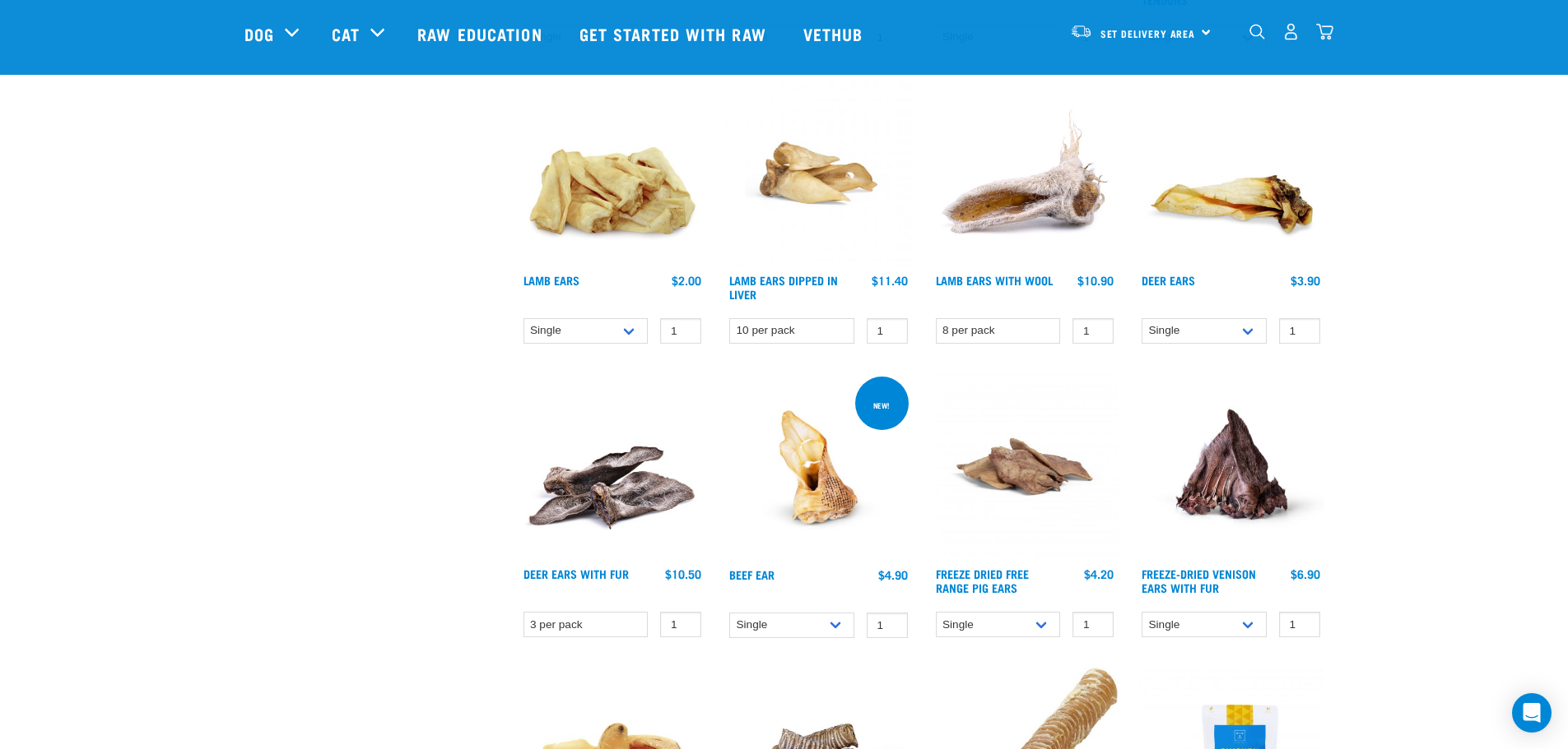
click at [614, 518] on img at bounding box center [613, 467] width 187 height 187
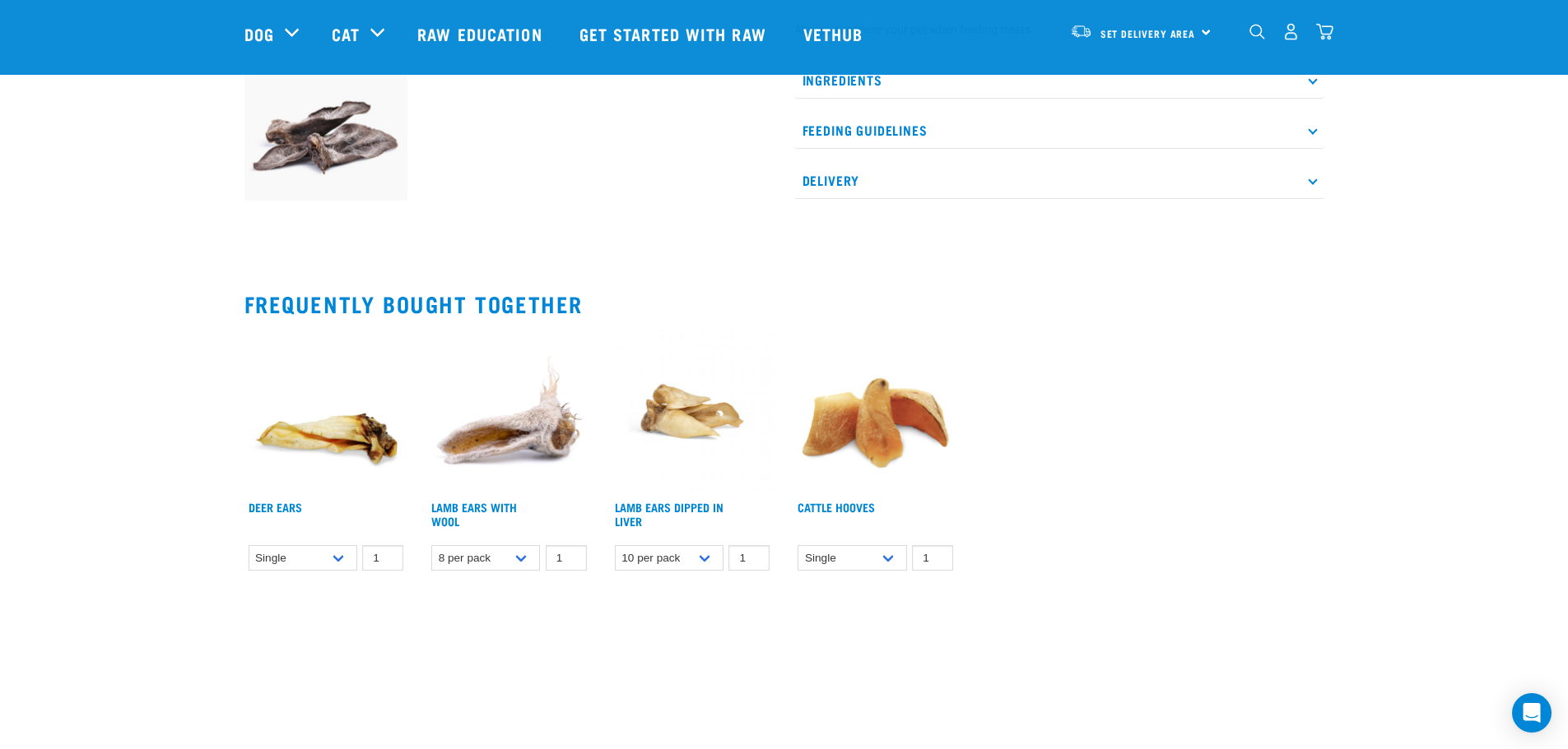
scroll to position [631, 0]
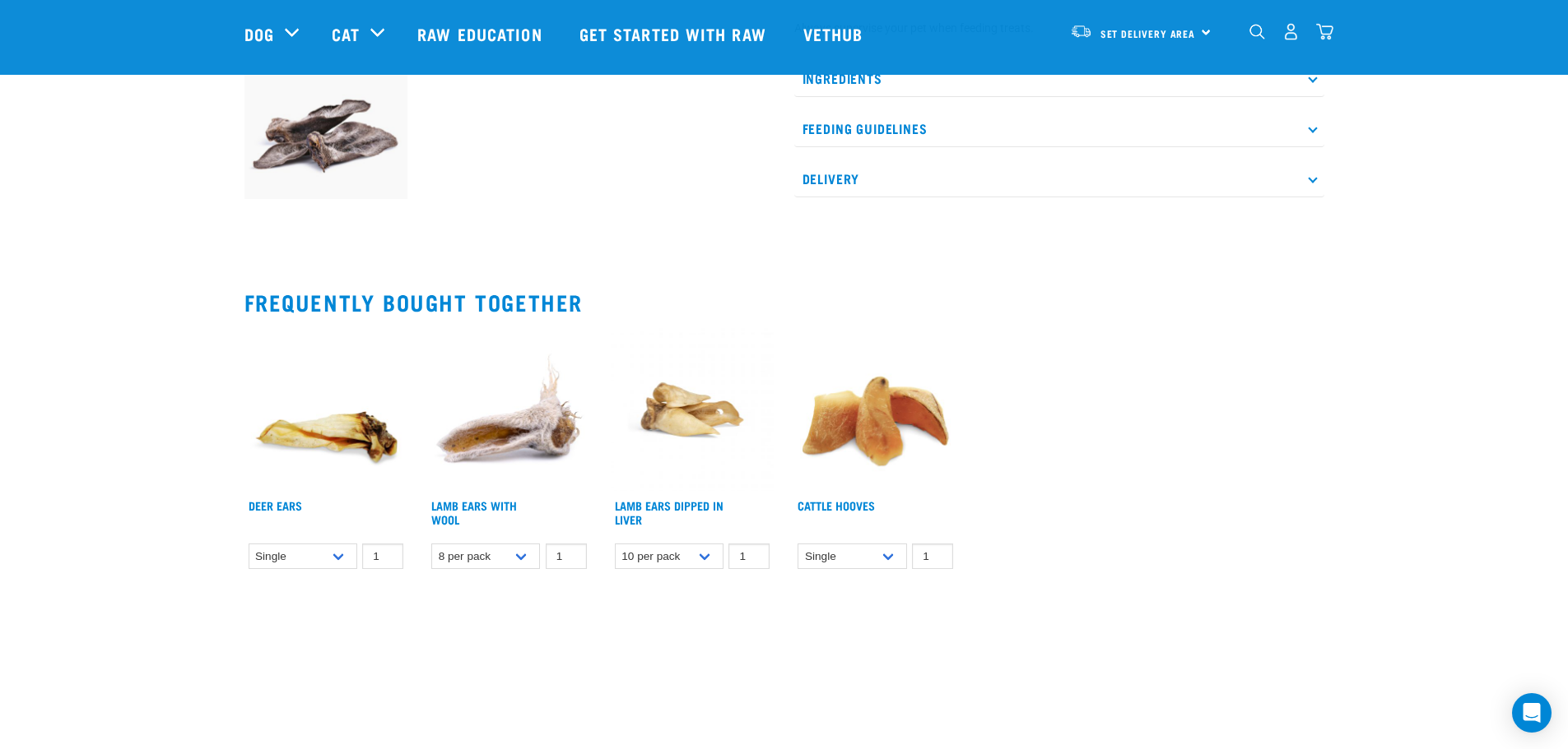
click at [672, 475] on img at bounding box center [692, 410] width 164 height 164
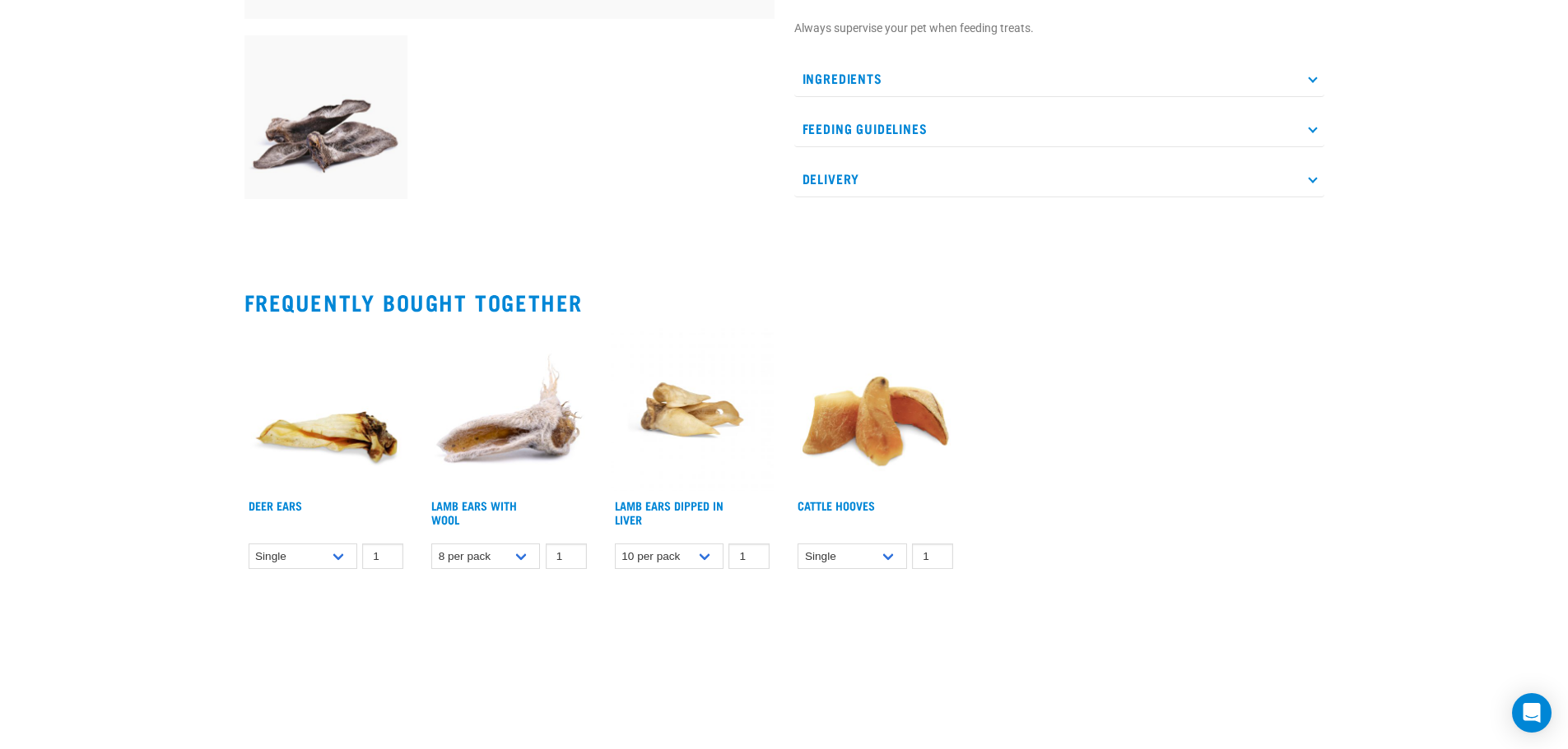
click at [308, 453] on img at bounding box center [327, 410] width 164 height 164
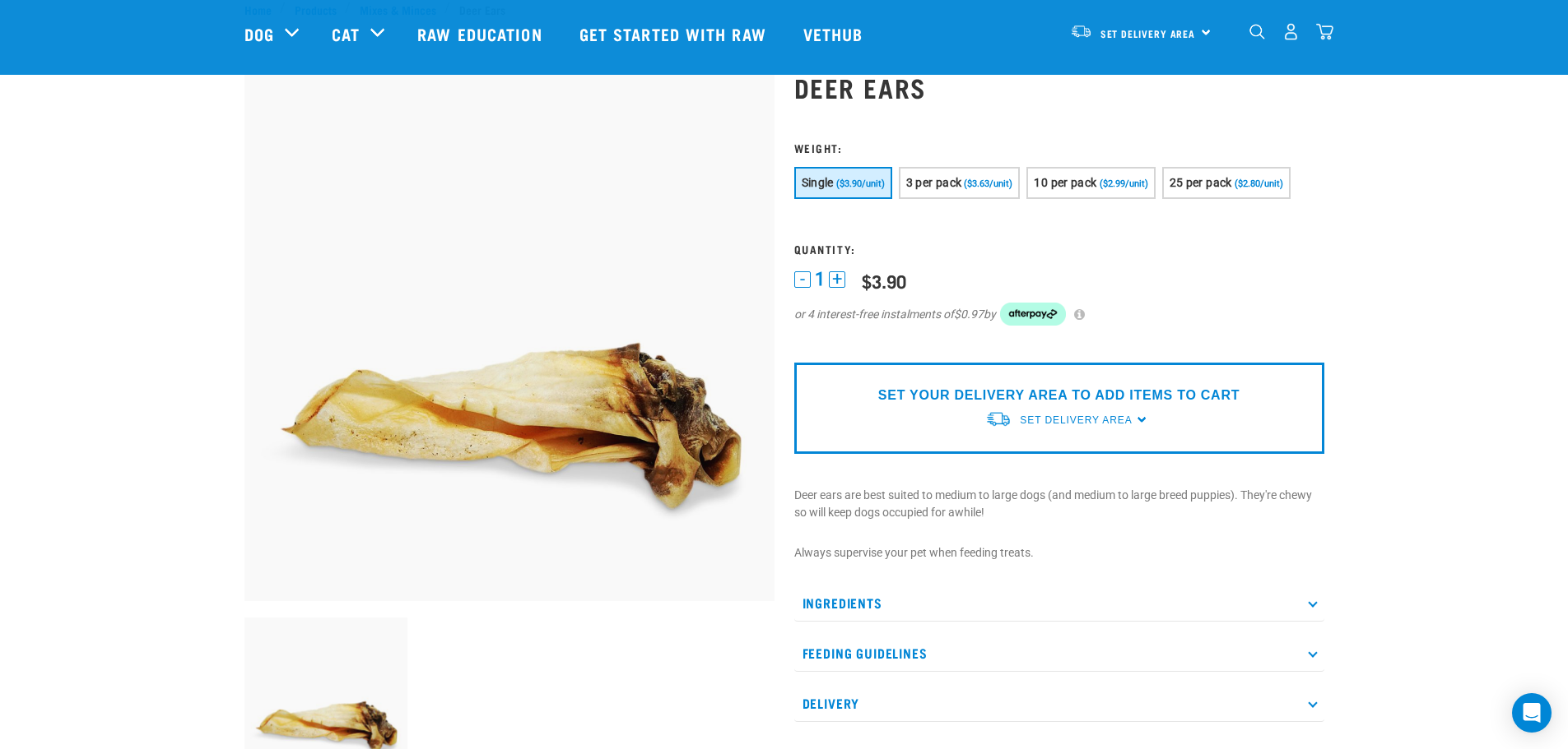
scroll to position [45, 0]
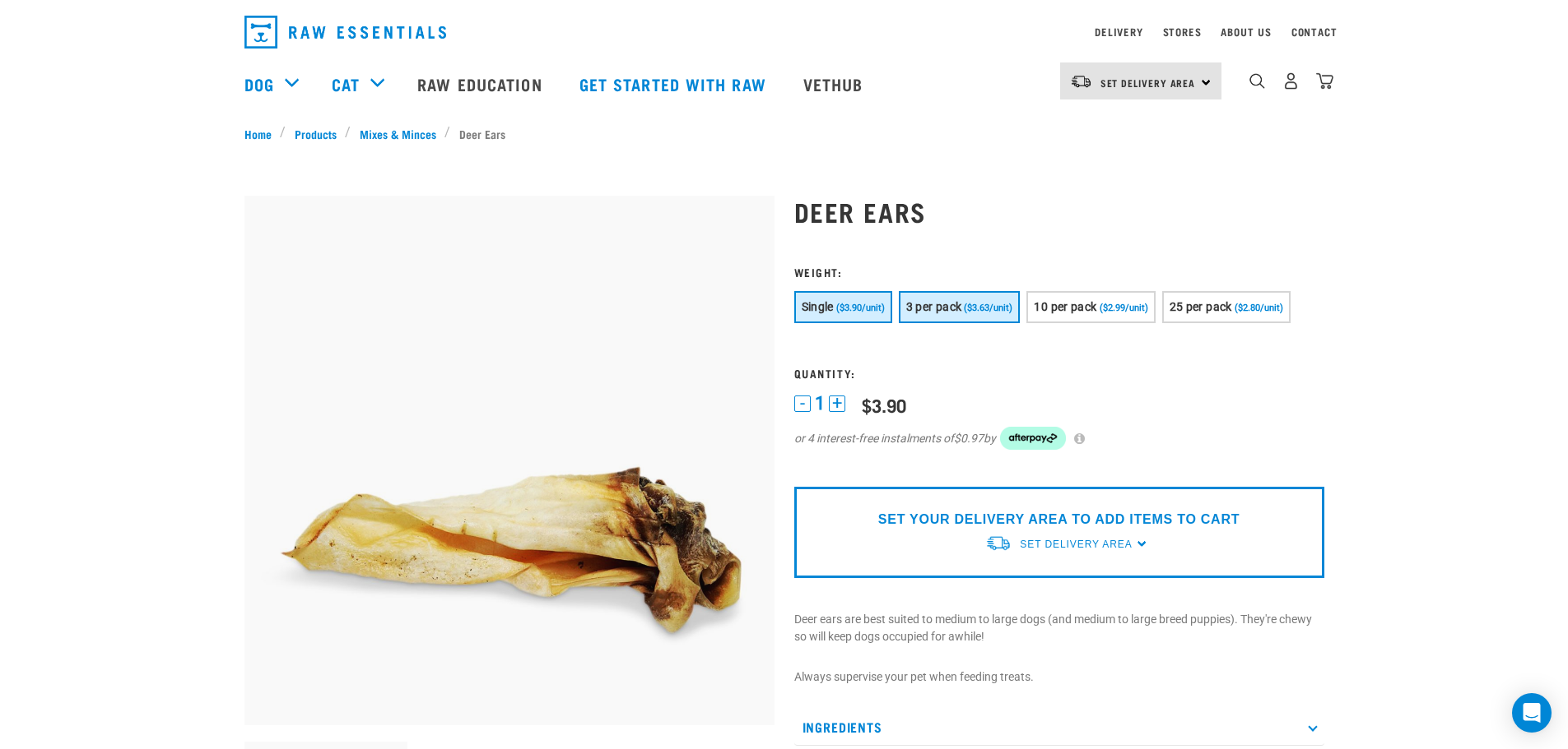
click at [986, 302] on button "3 per pack ($3.63/unit)" at bounding box center [959, 307] width 122 height 32
click at [1065, 309] on span "10 per pack" at bounding box center [1065, 307] width 63 height 13
